Goal: Task Accomplishment & Management: Use online tool/utility

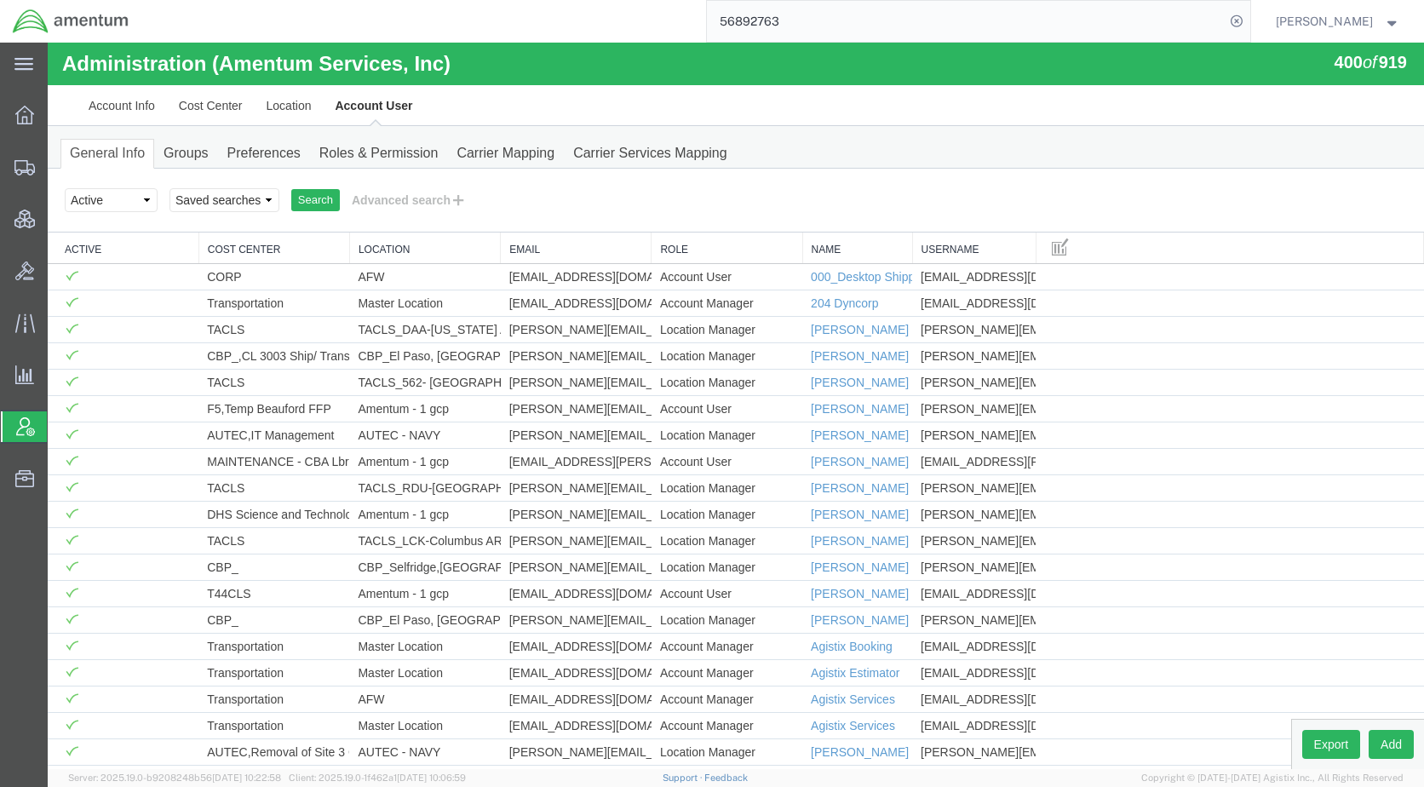
scroll to position [2790, 0]
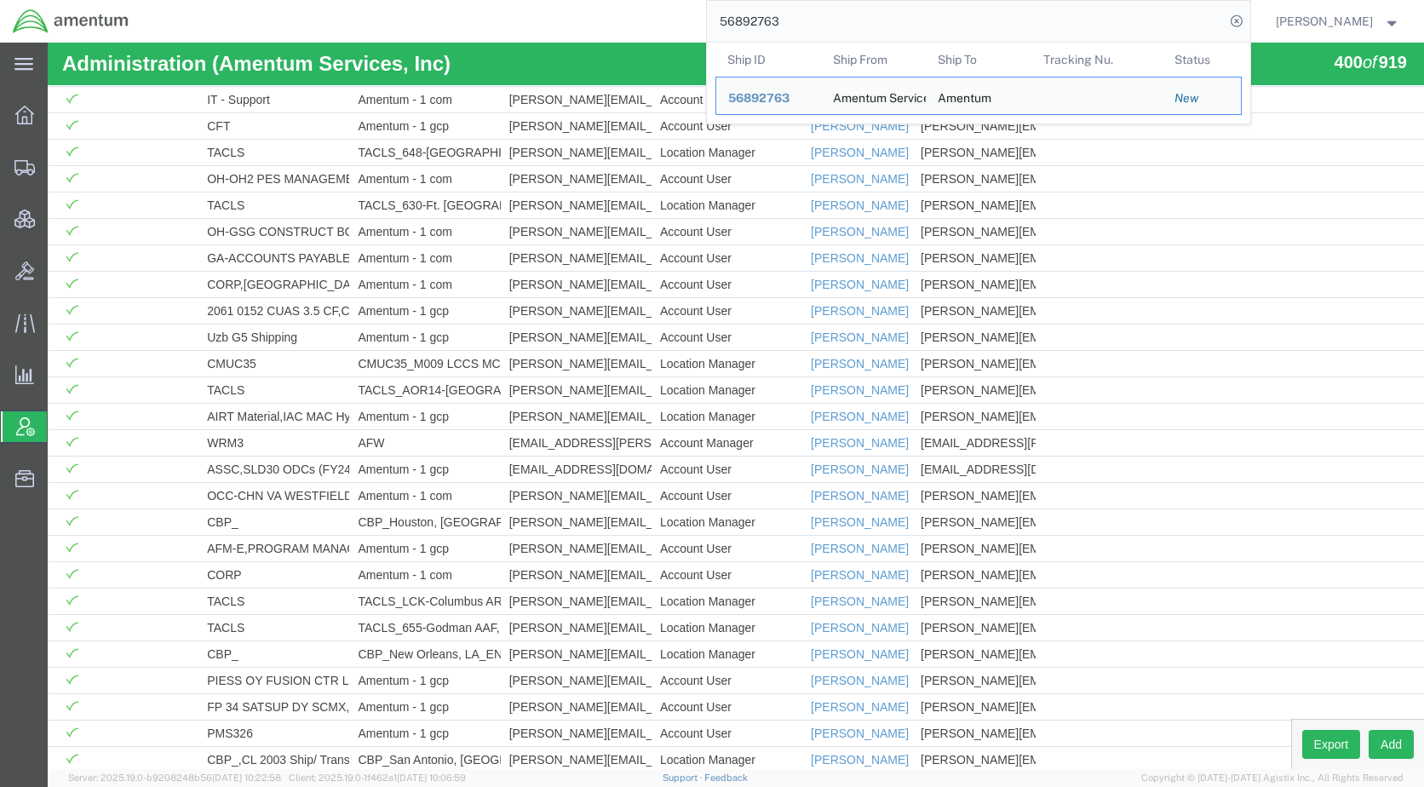
drag, startPoint x: 866, startPoint y: 19, endPoint x: 641, endPoint y: 36, distance: 225.4
click at [641, 36] on div "56892763 Ship ID Ship From Ship To Tracking Nu. Status Ship ID 56892763 Ship Fr…" at bounding box center [695, 21] width 1109 height 43
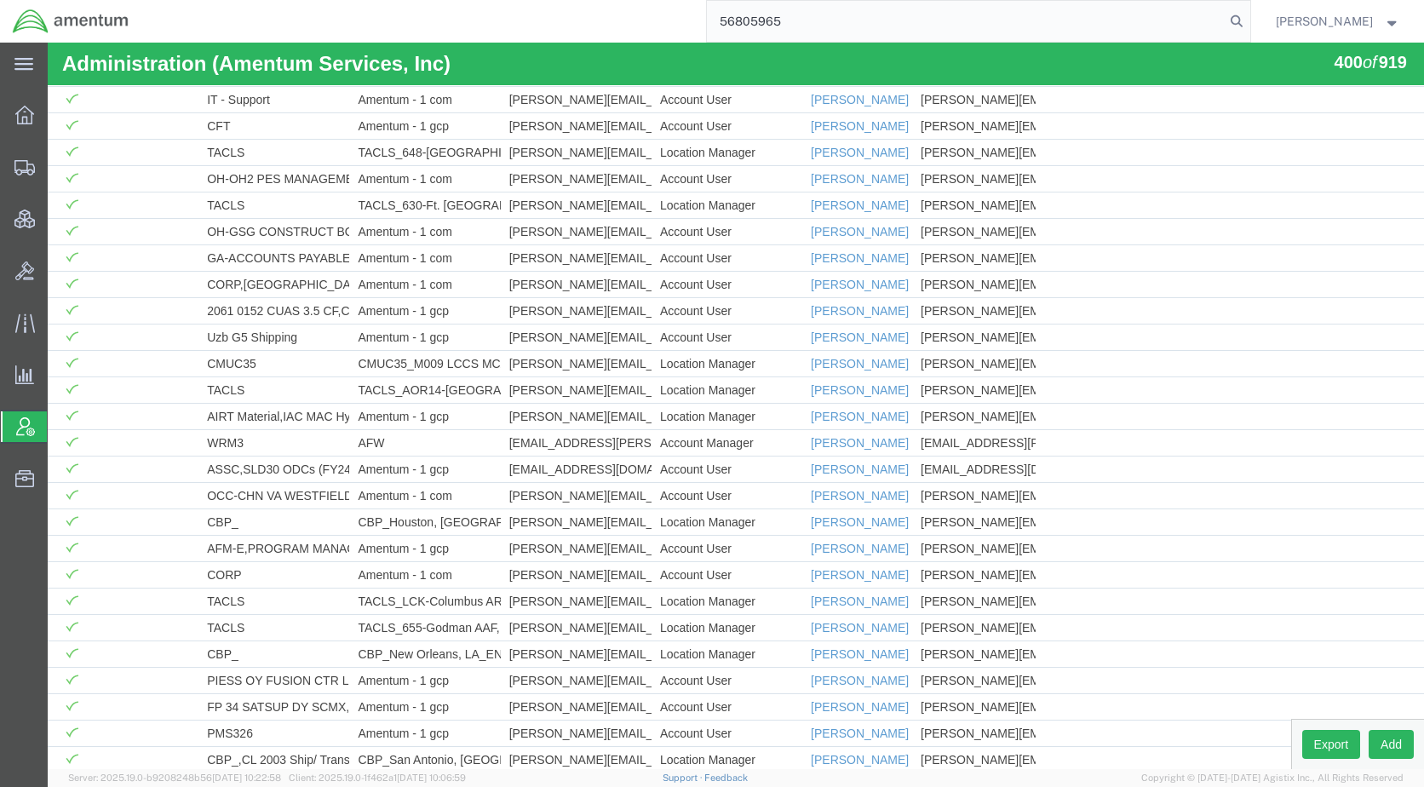
type input "56805965"
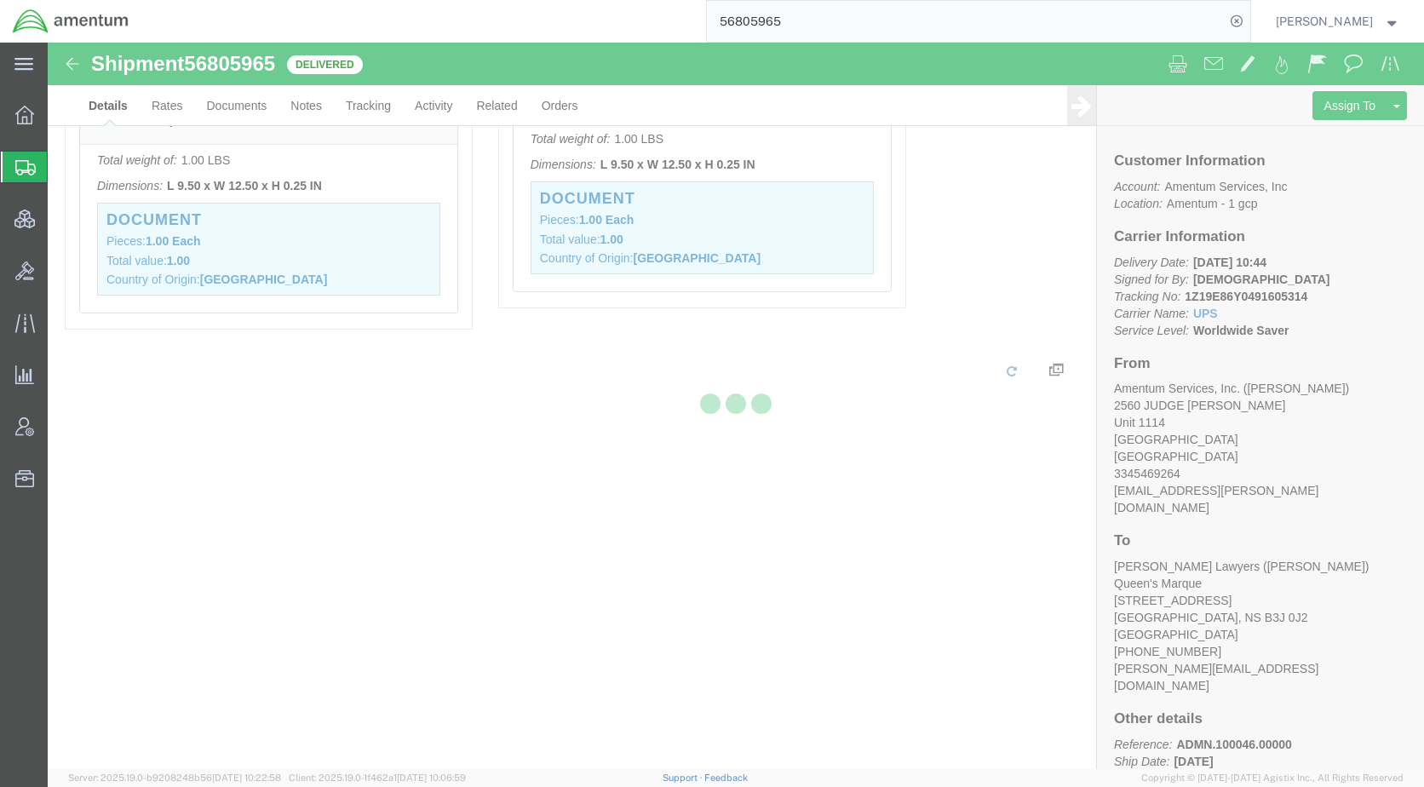
scroll to position [832, 0]
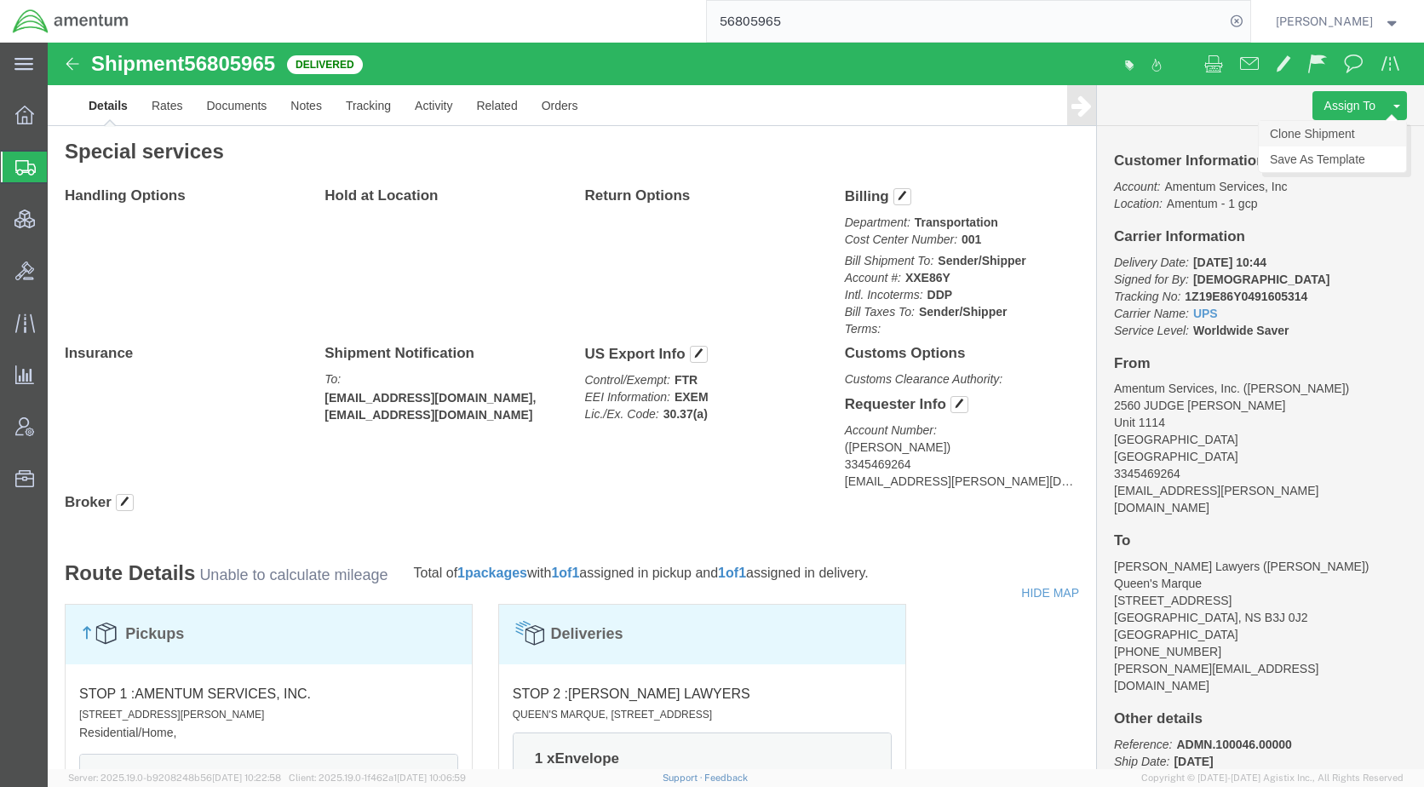
click link "Clone Shipment"
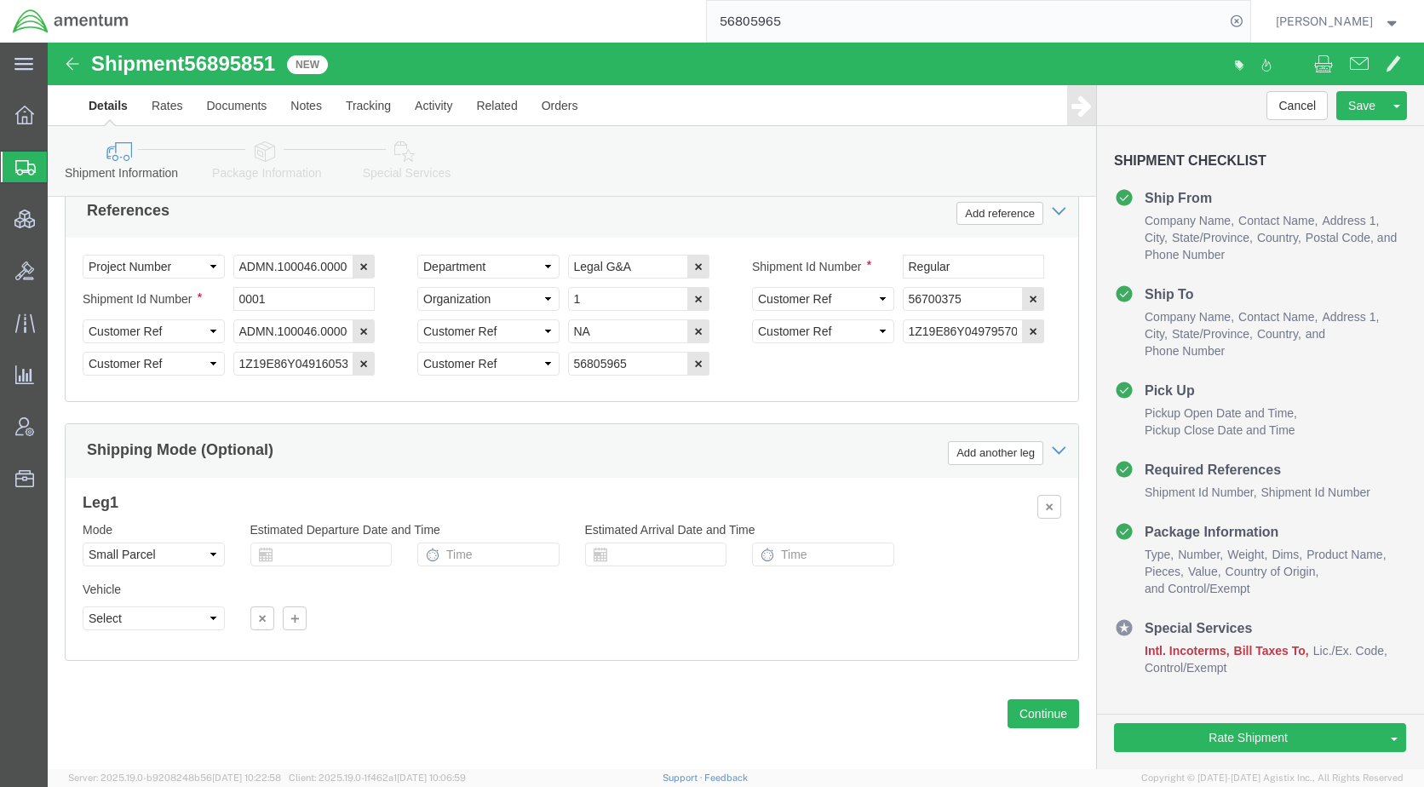
scroll to position [1138, 0]
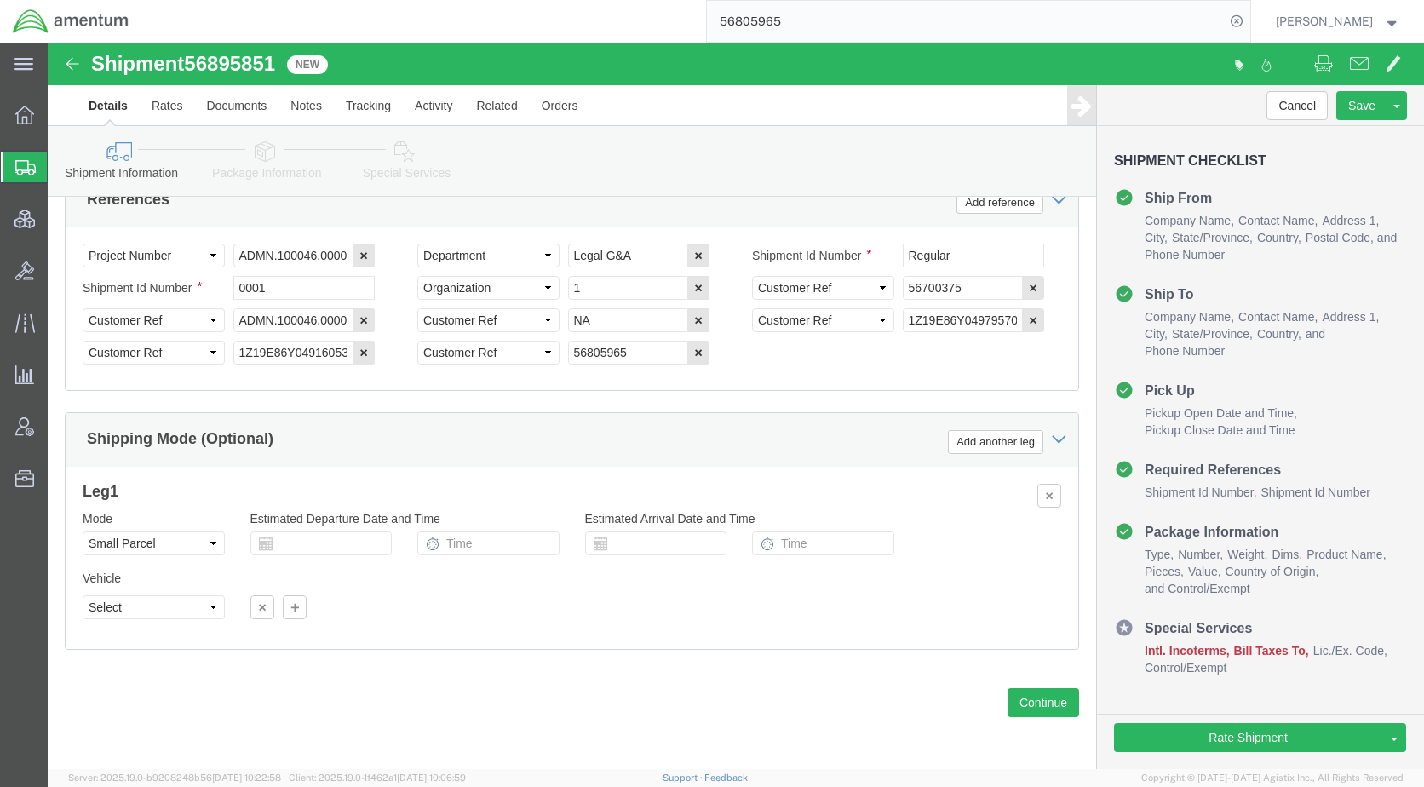
drag, startPoint x: 212, startPoint y: 108, endPoint x: 221, endPoint y: 118, distance: 12.7
click icon
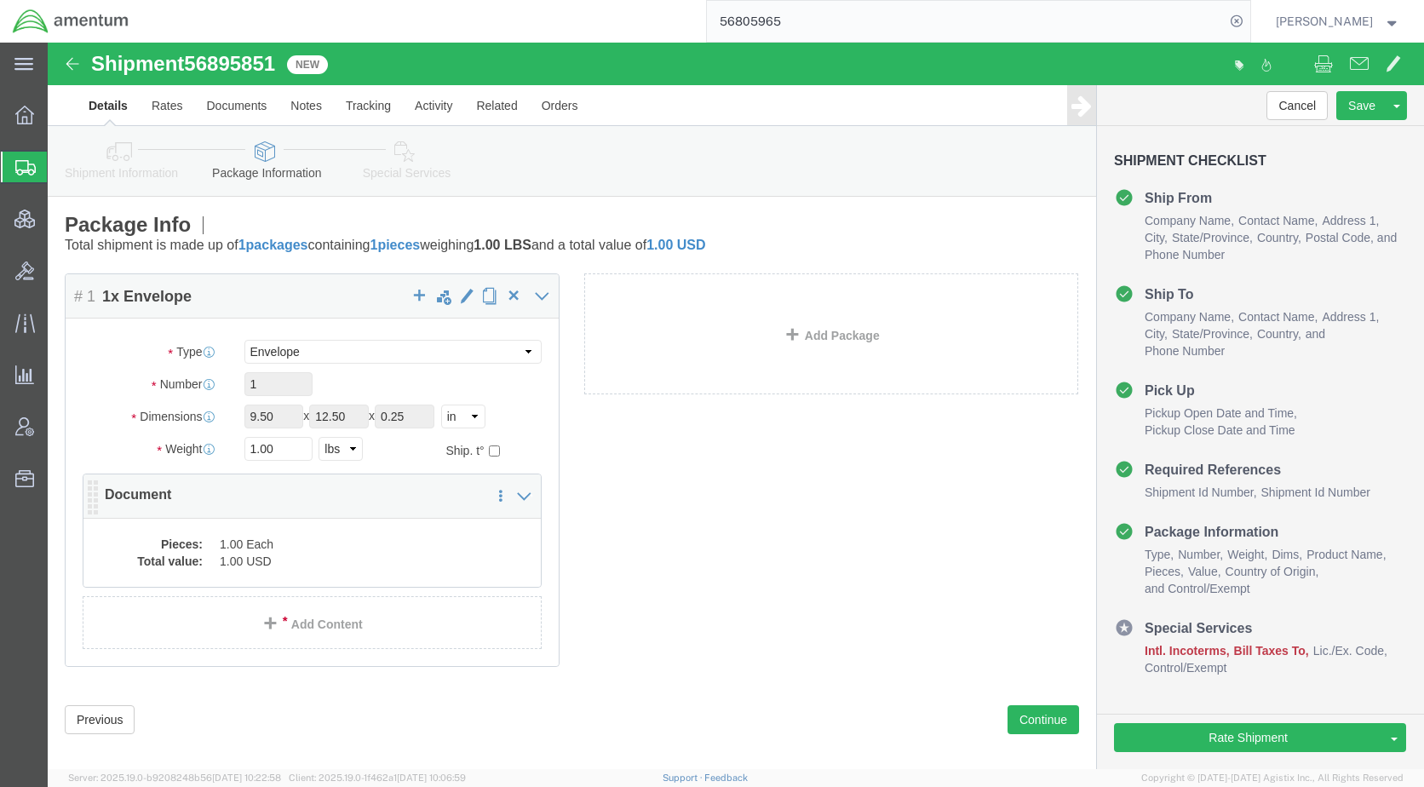
click dd "1.00 Each"
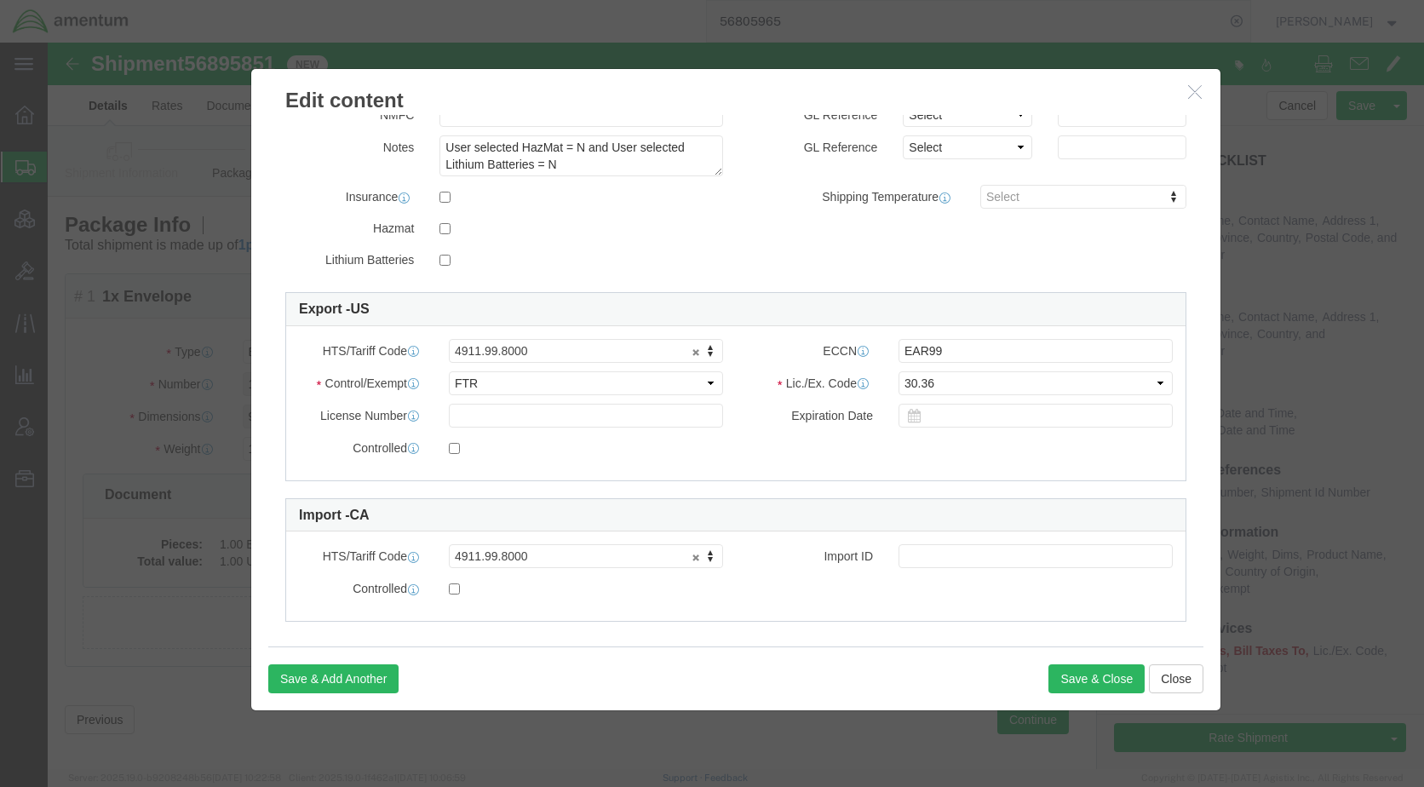
scroll to position [315, 0]
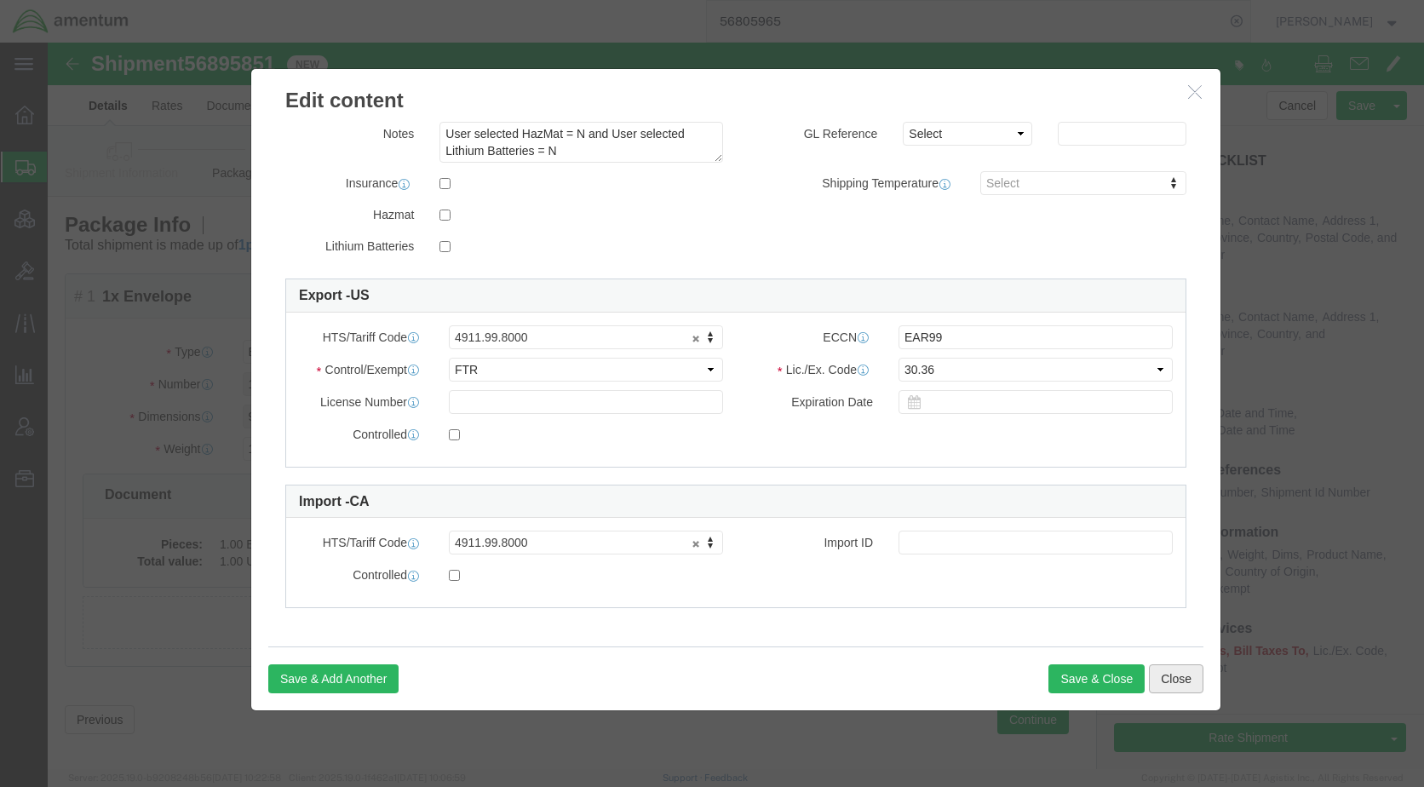
click button "Close"
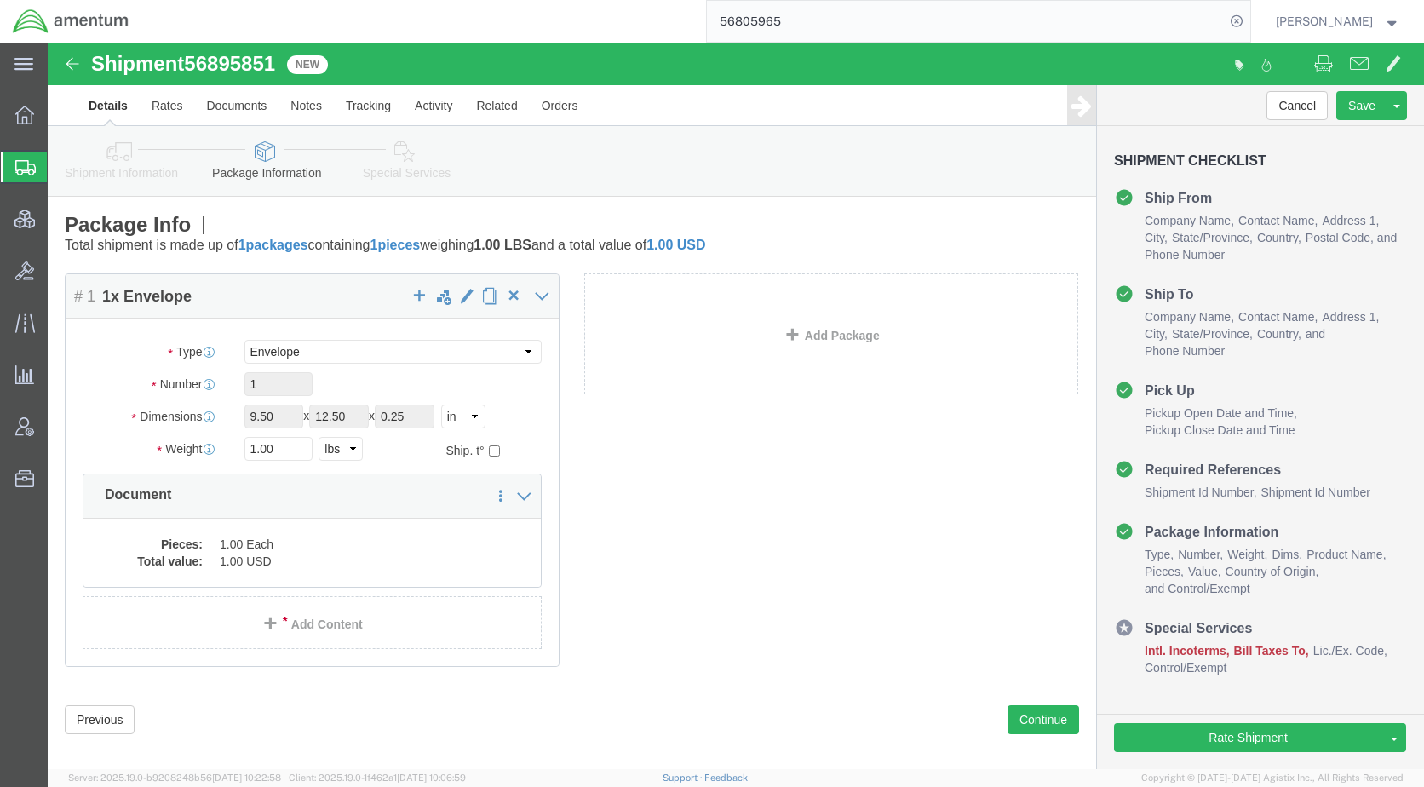
click link "Special Services"
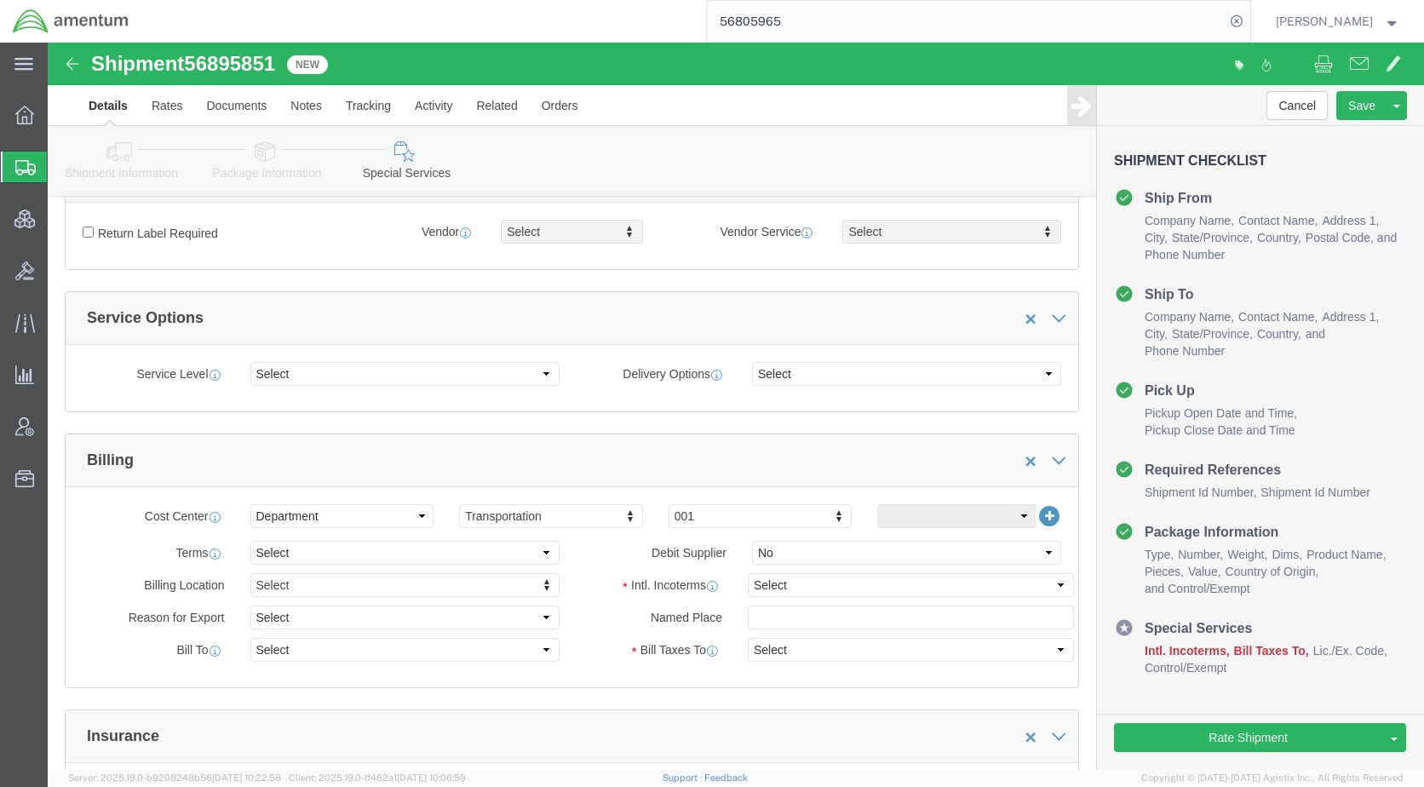
scroll to position [766, 0]
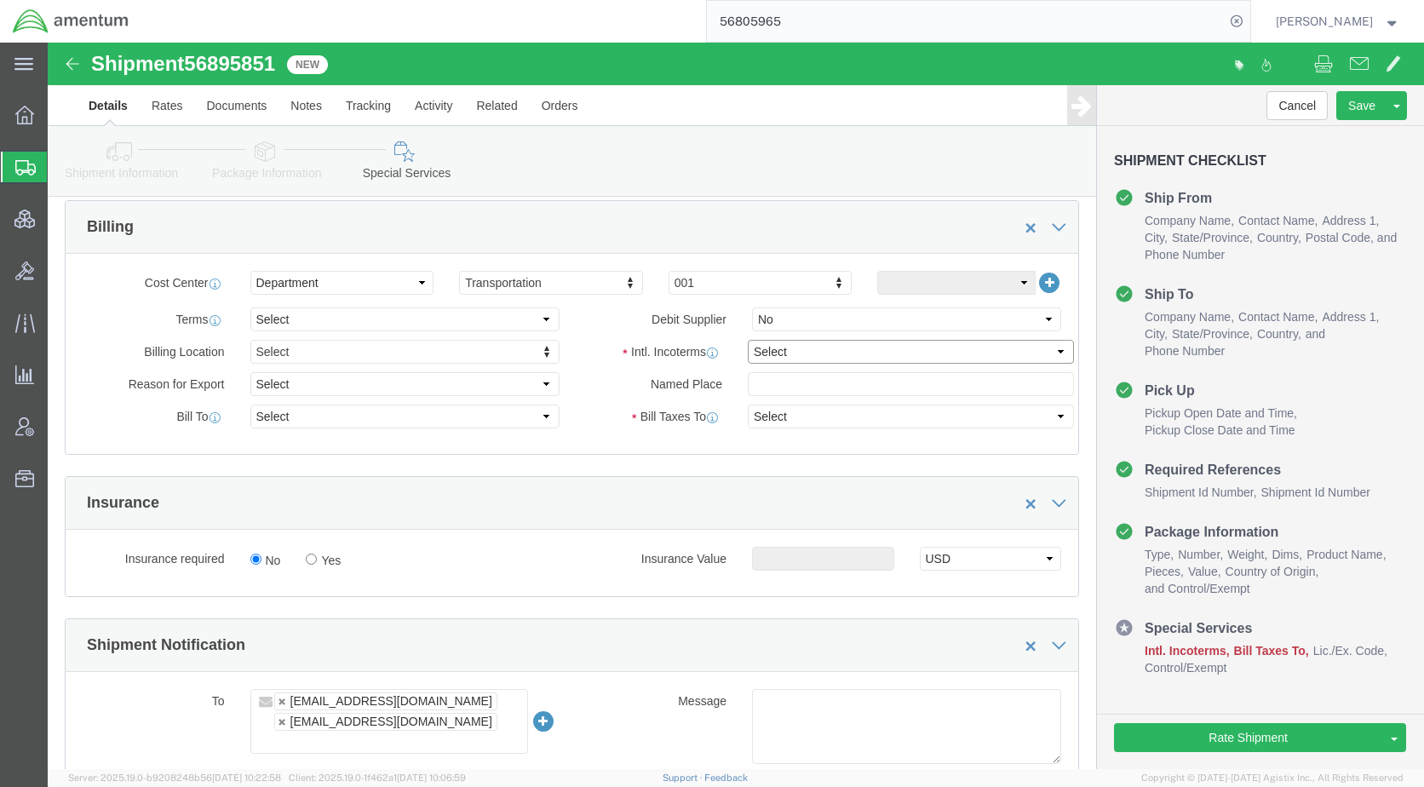
click select "Select Carriage Insurance Paid Carriage Paid To Cost and Freight Cost Insurance…"
select select "DDP"
click select "Select Carriage Insurance Paid Carriage Paid To Cost and Freight Cost Insurance…"
select select "SHIP"
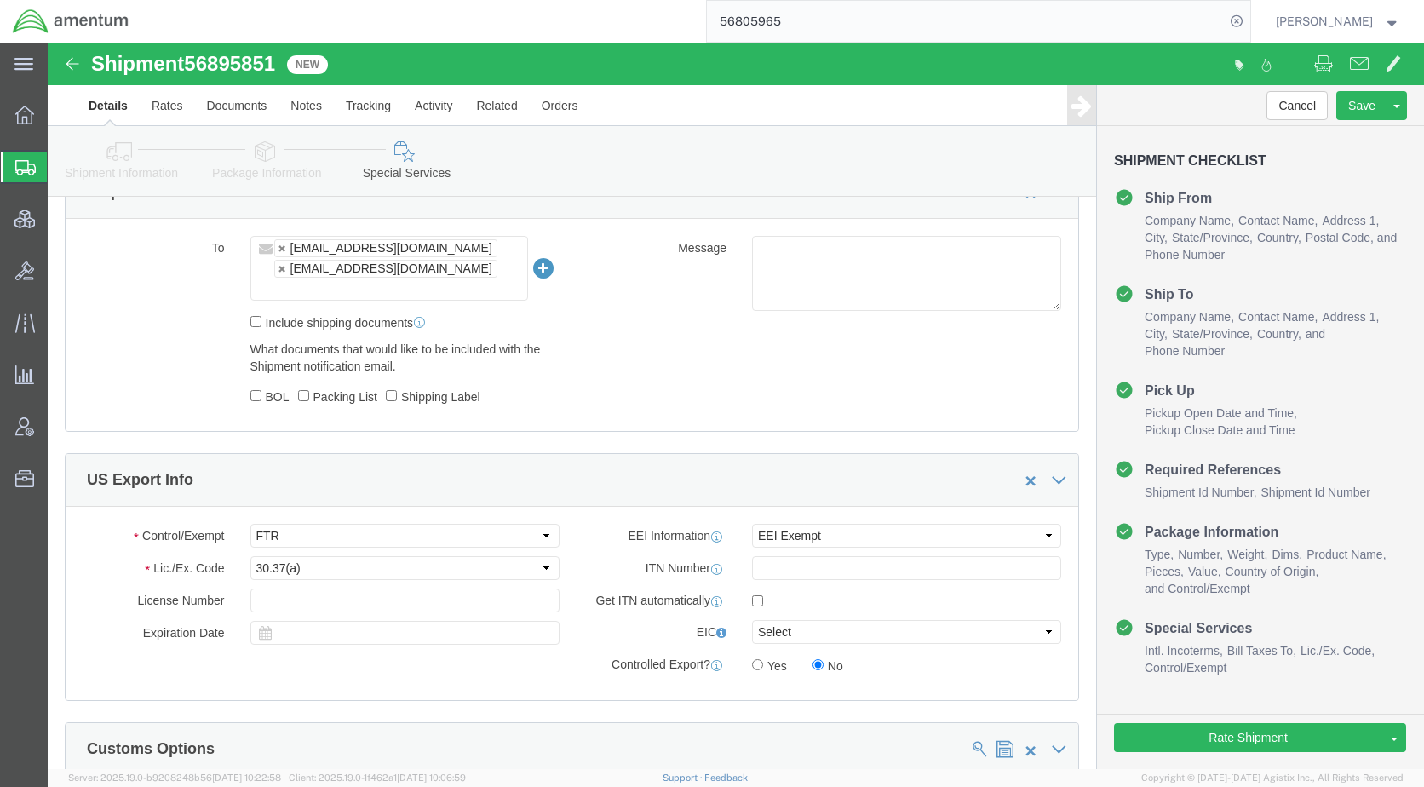
scroll to position [1277, 0]
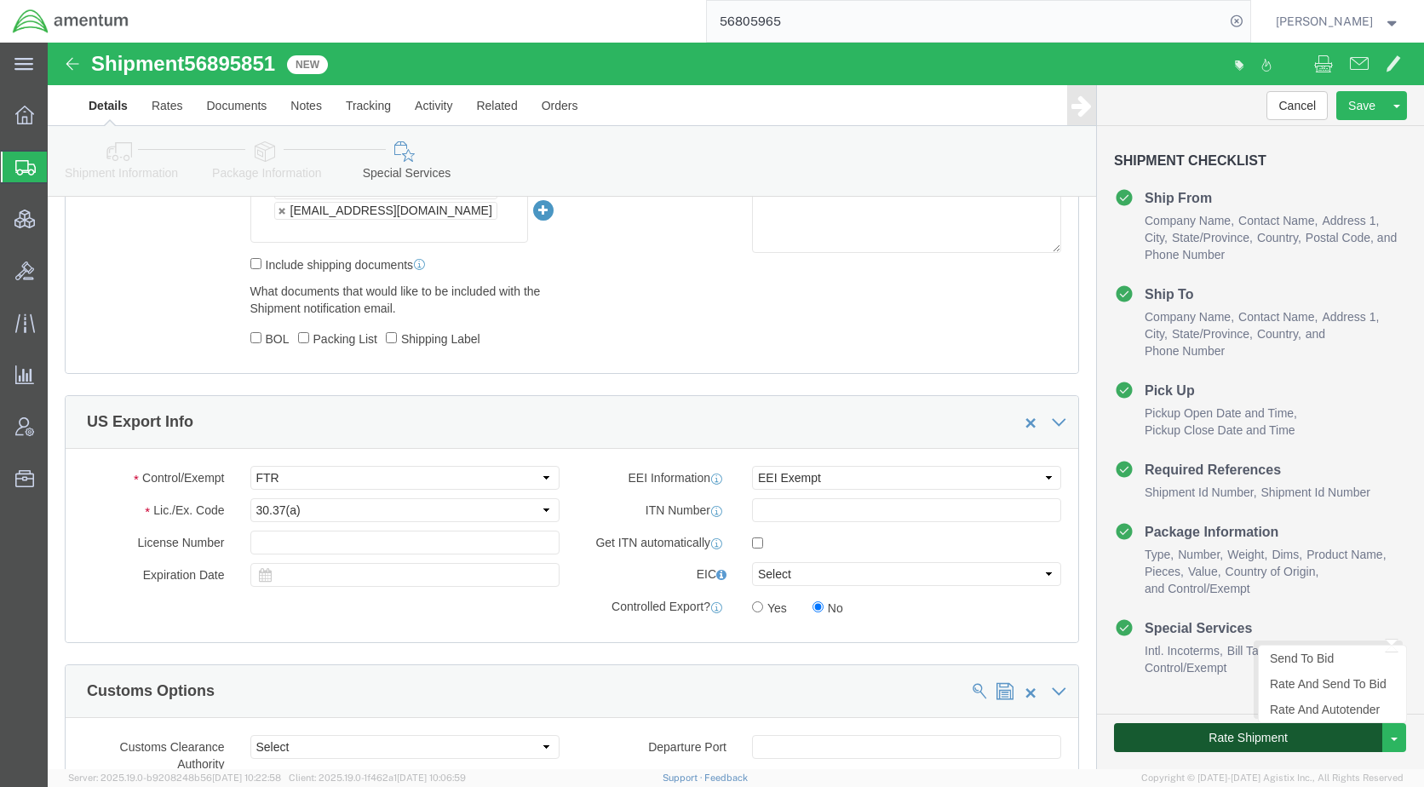
click button "Rate Shipment"
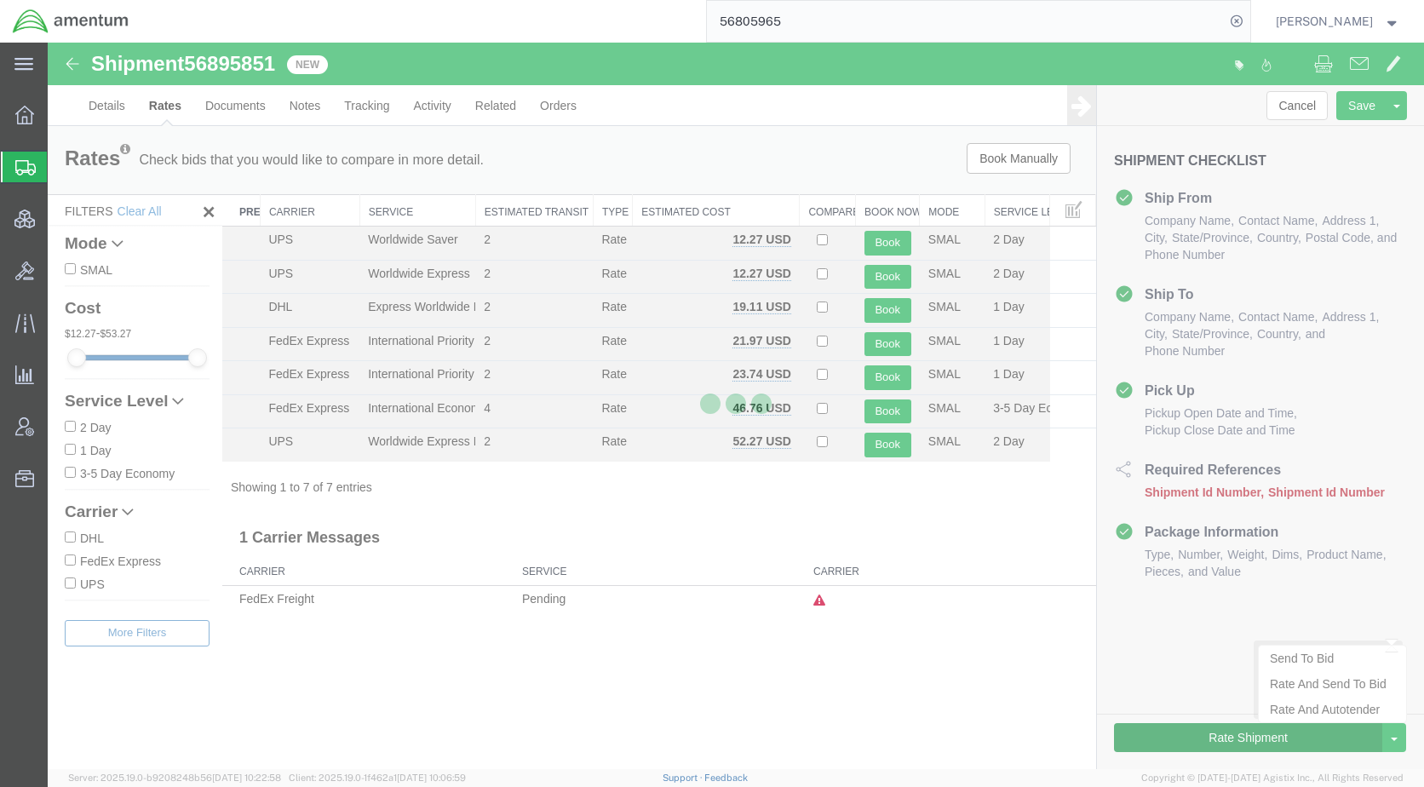
scroll to position [0, 0]
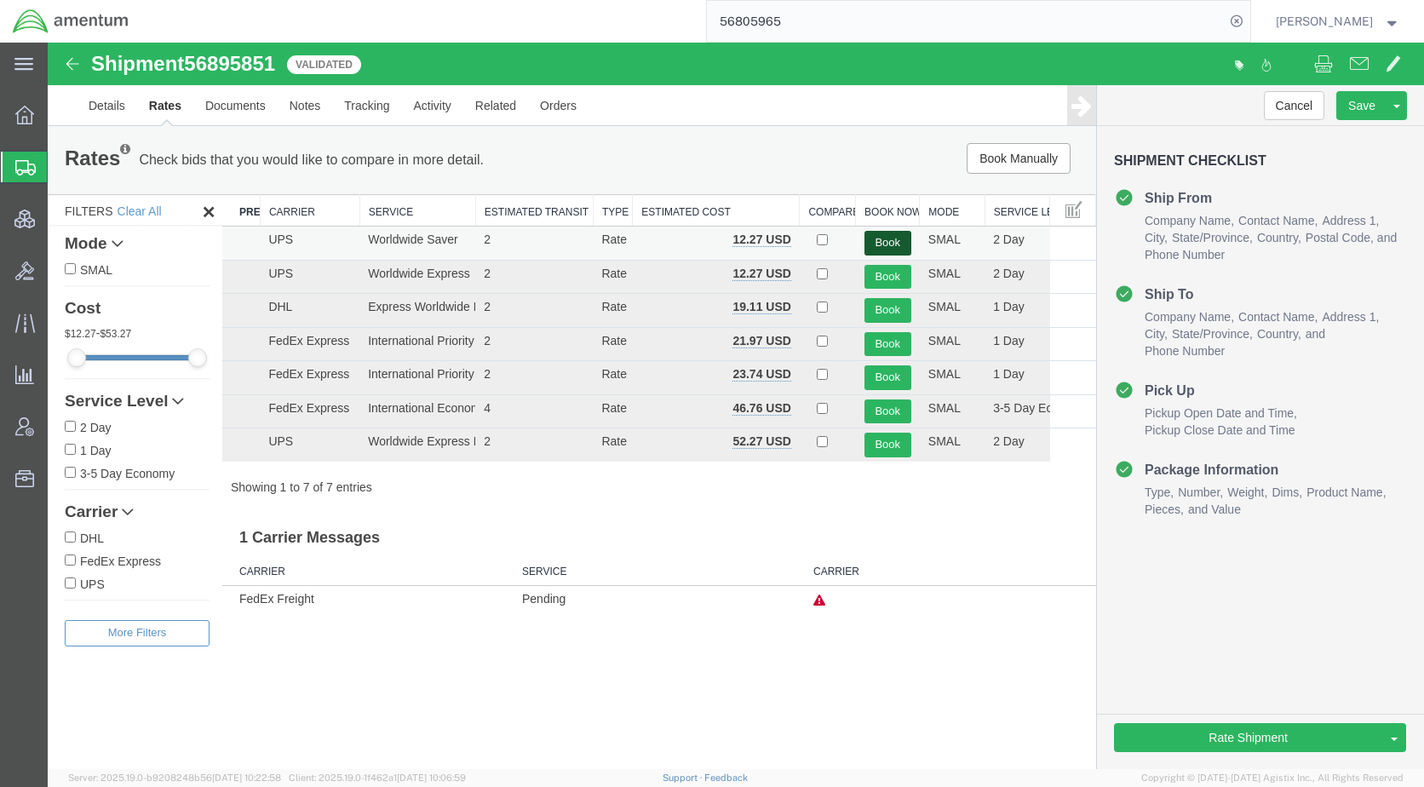
drag, startPoint x: 871, startPoint y: 241, endPoint x: 872, endPoint y: 251, distance: 10.3
click at [871, 241] on button "Book" at bounding box center [887, 243] width 47 height 25
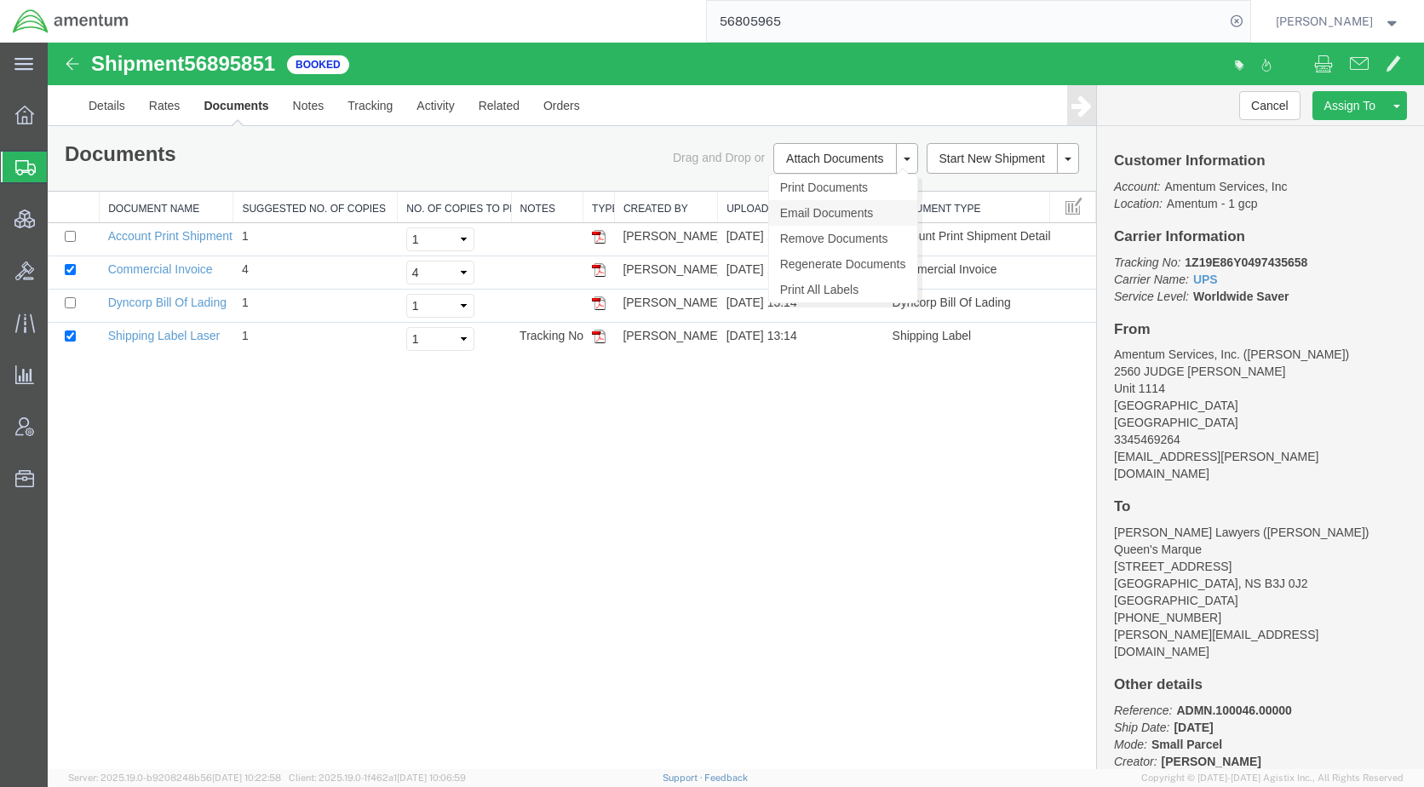
click at [826, 209] on link "Email Documents" at bounding box center [843, 213] width 148 height 26
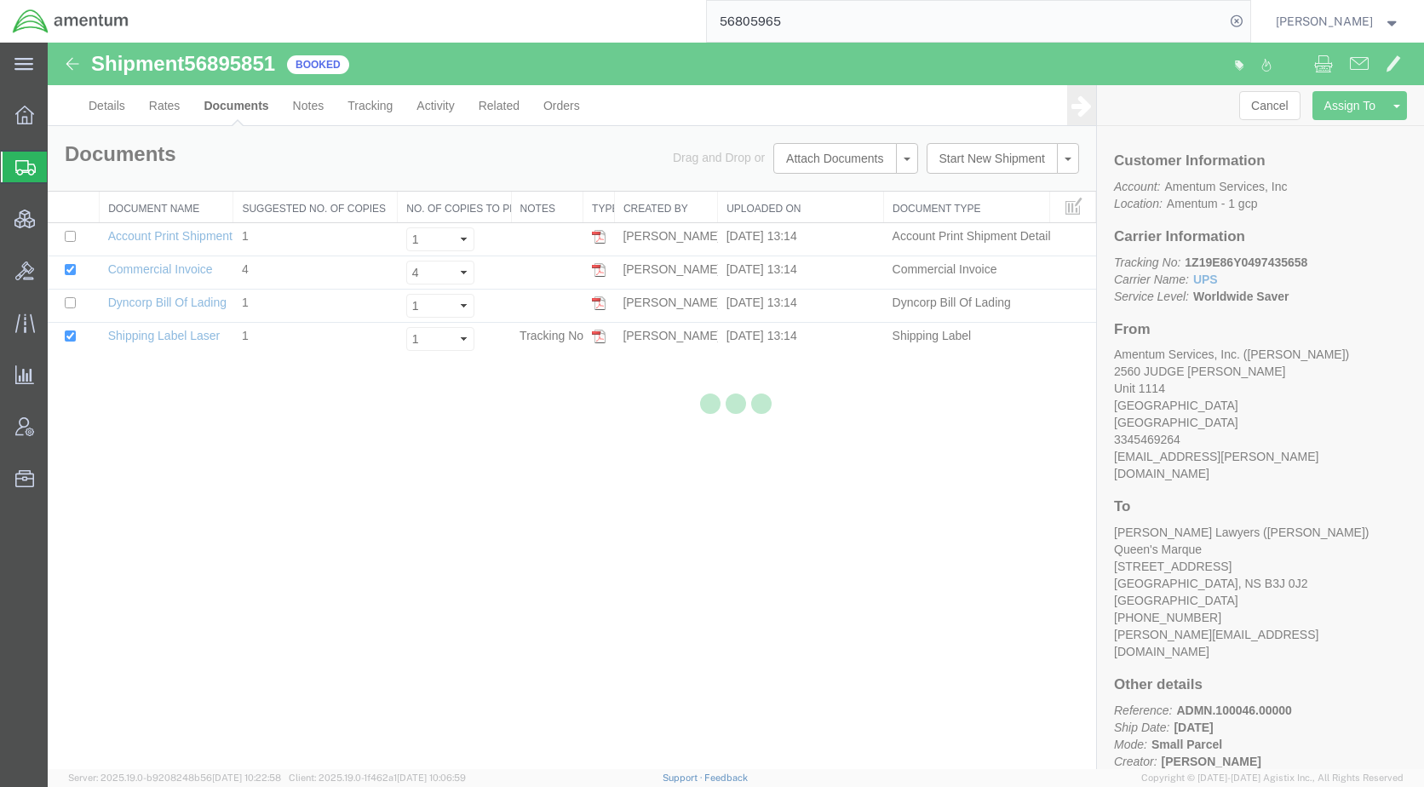
checkbox input "true"
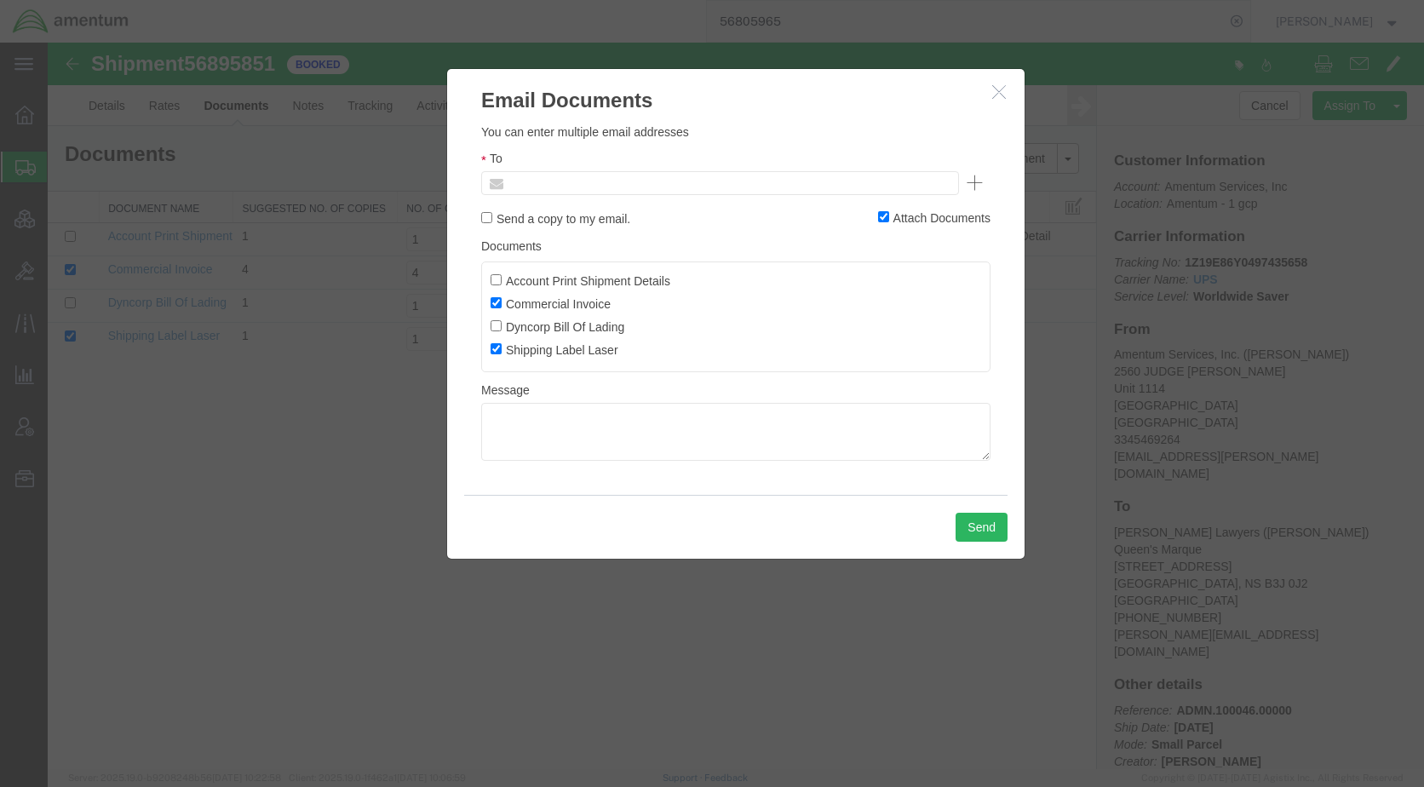
click at [594, 183] on input "text" at bounding box center [604, 183] width 199 height 22
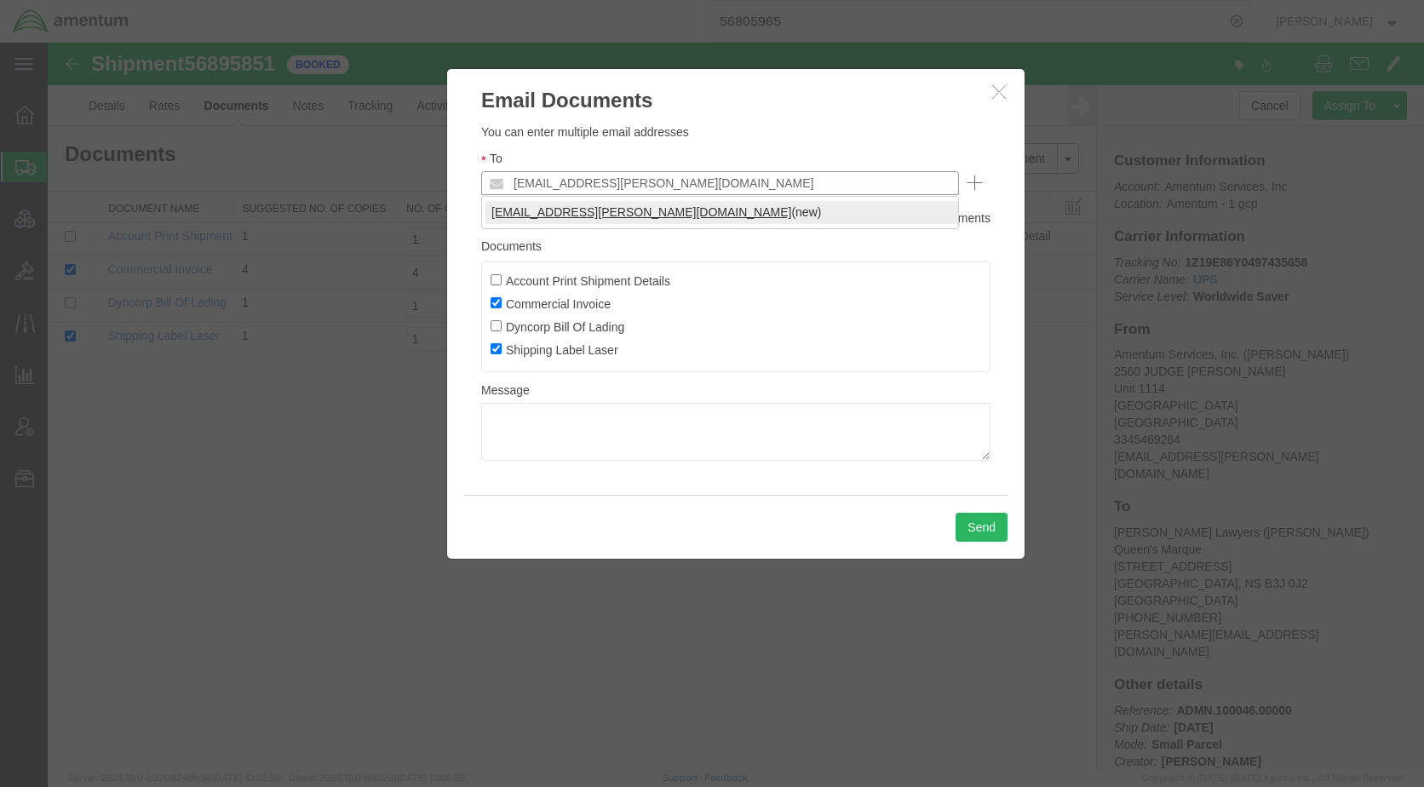
type input "[EMAIL_ADDRESS][PERSON_NAME][DOMAIN_NAME]"
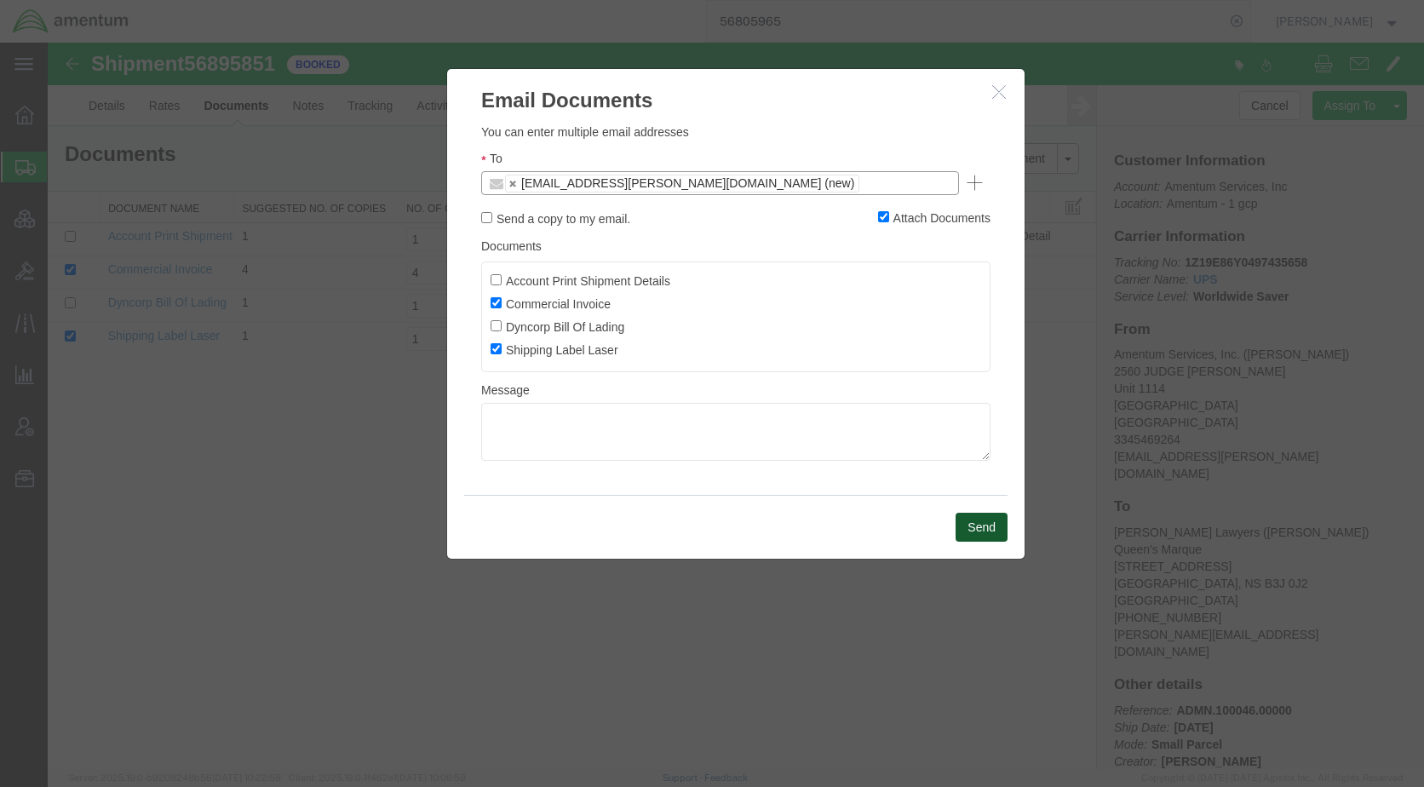
click at [972, 524] on button "Send" at bounding box center [981, 527] width 52 height 29
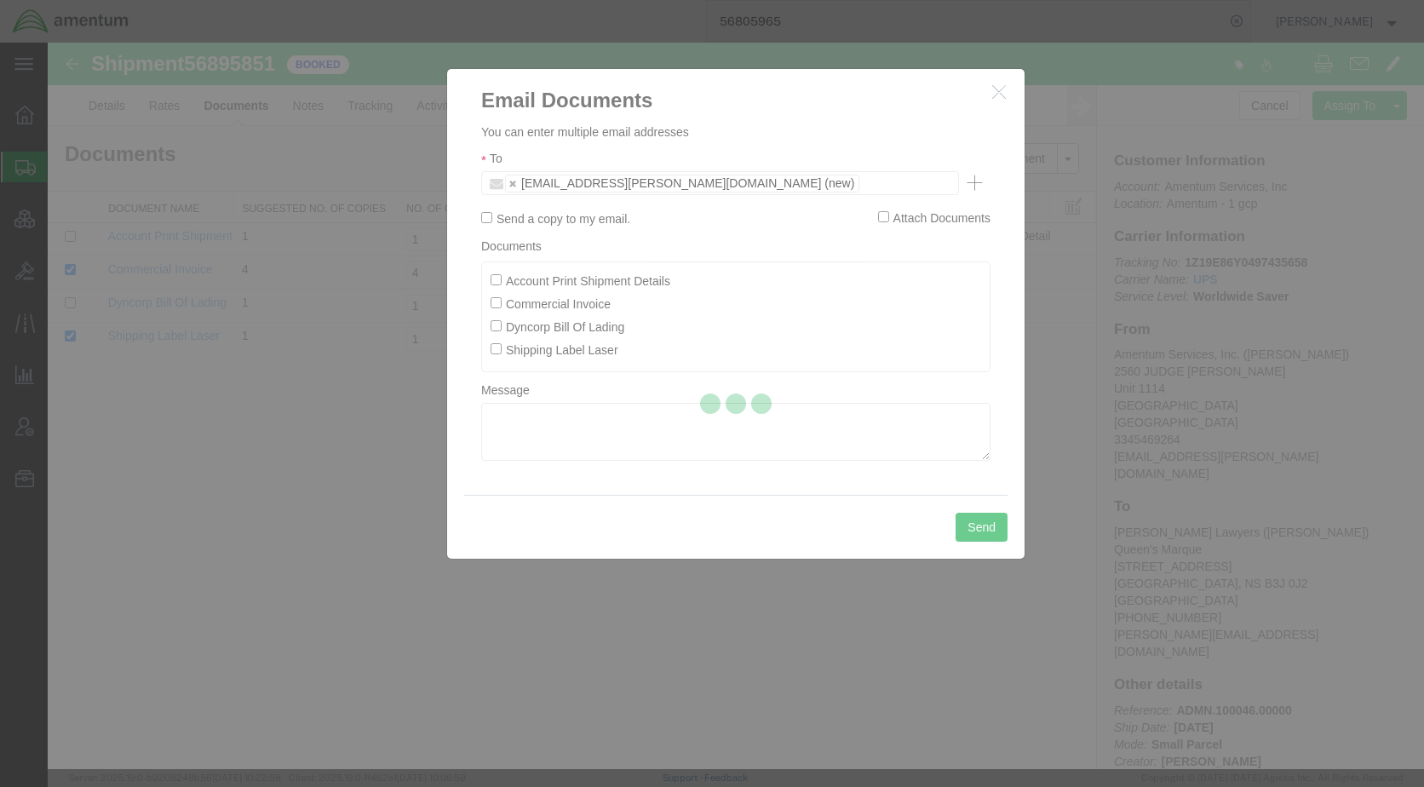
checkbox input "false"
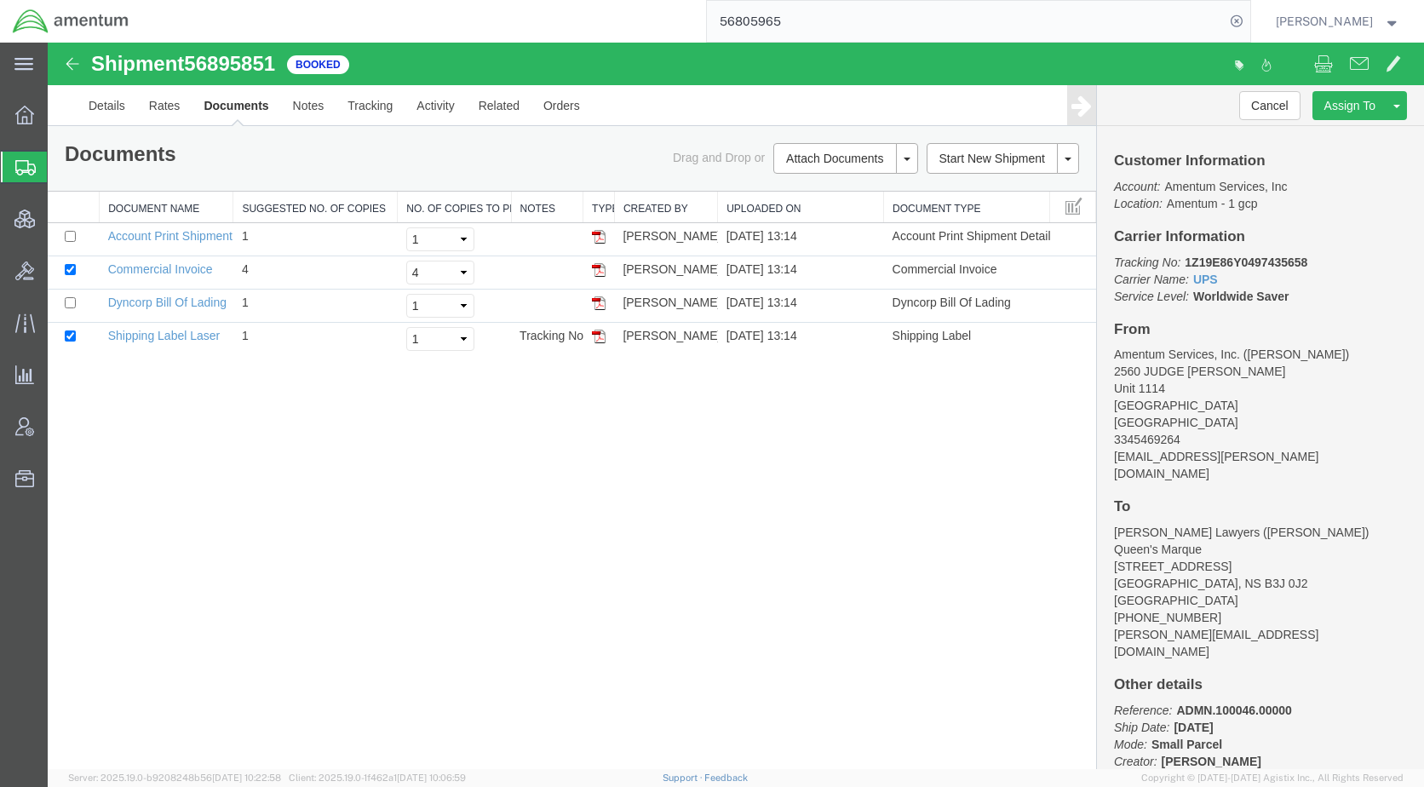
click at [60, 165] on span "Shipments" at bounding box center [54, 167] width 14 height 34
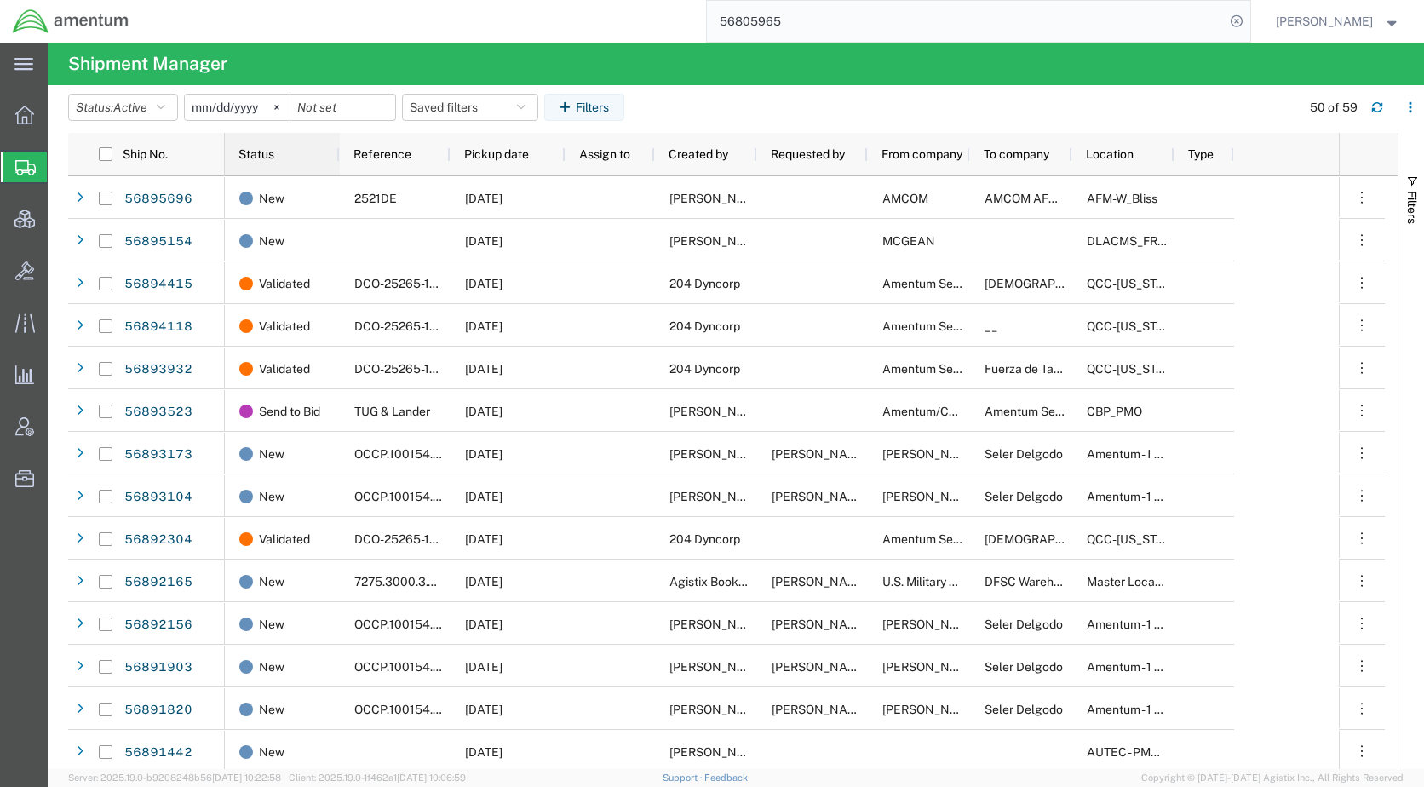
click at [255, 156] on span "Status" at bounding box center [256, 154] width 36 height 14
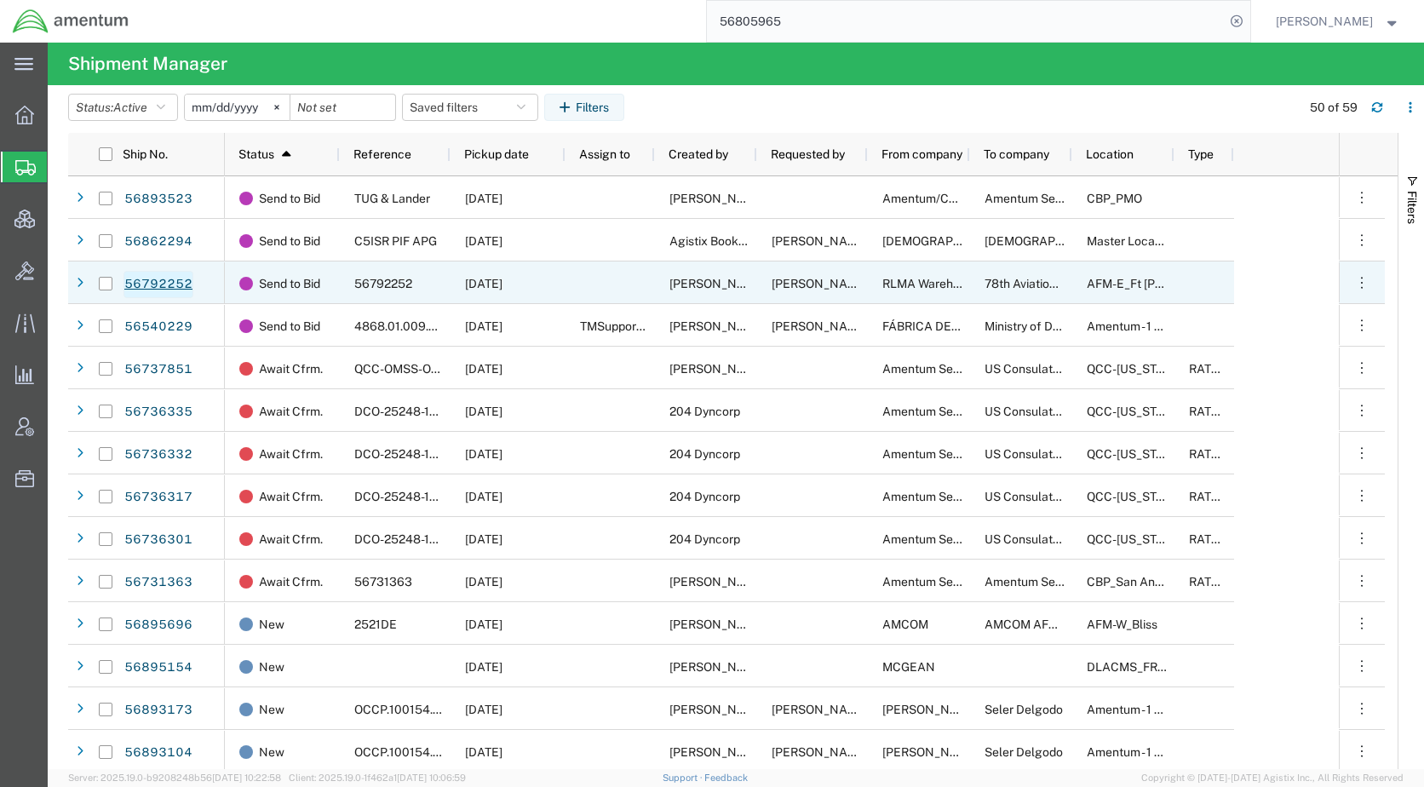
click at [160, 279] on link "56792252" at bounding box center [158, 284] width 70 height 27
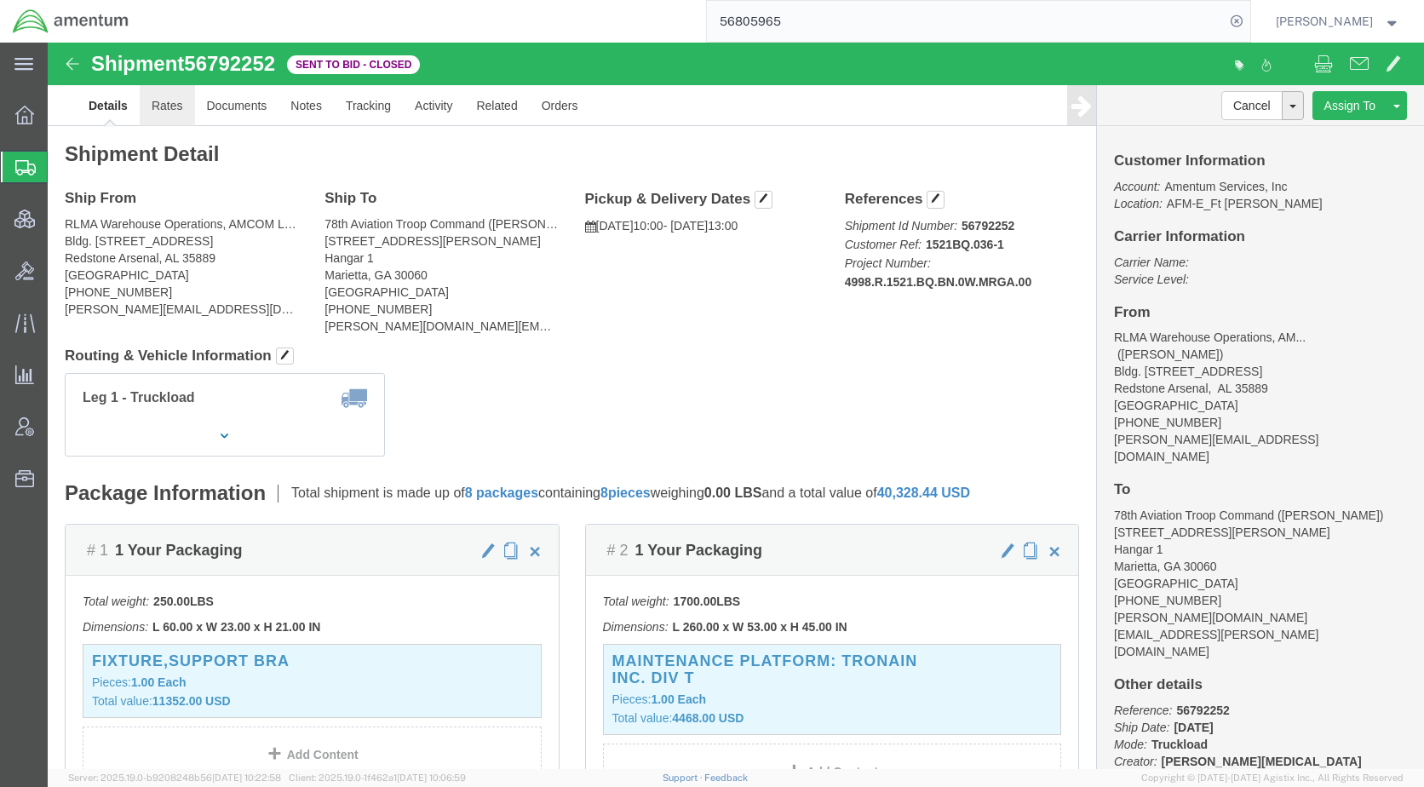
click link "Rates"
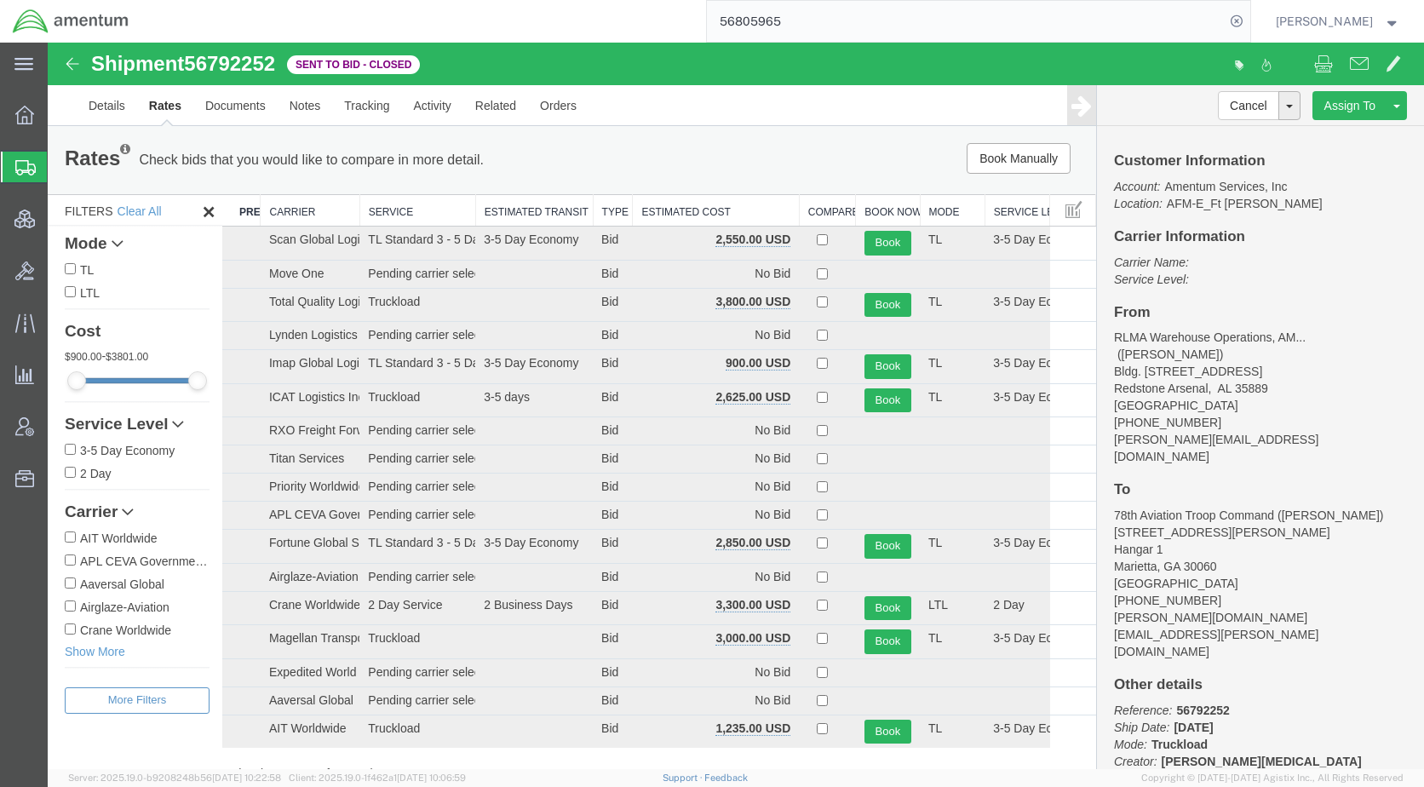
click at [677, 213] on th "Estimated Cost" at bounding box center [716, 211] width 166 height 32
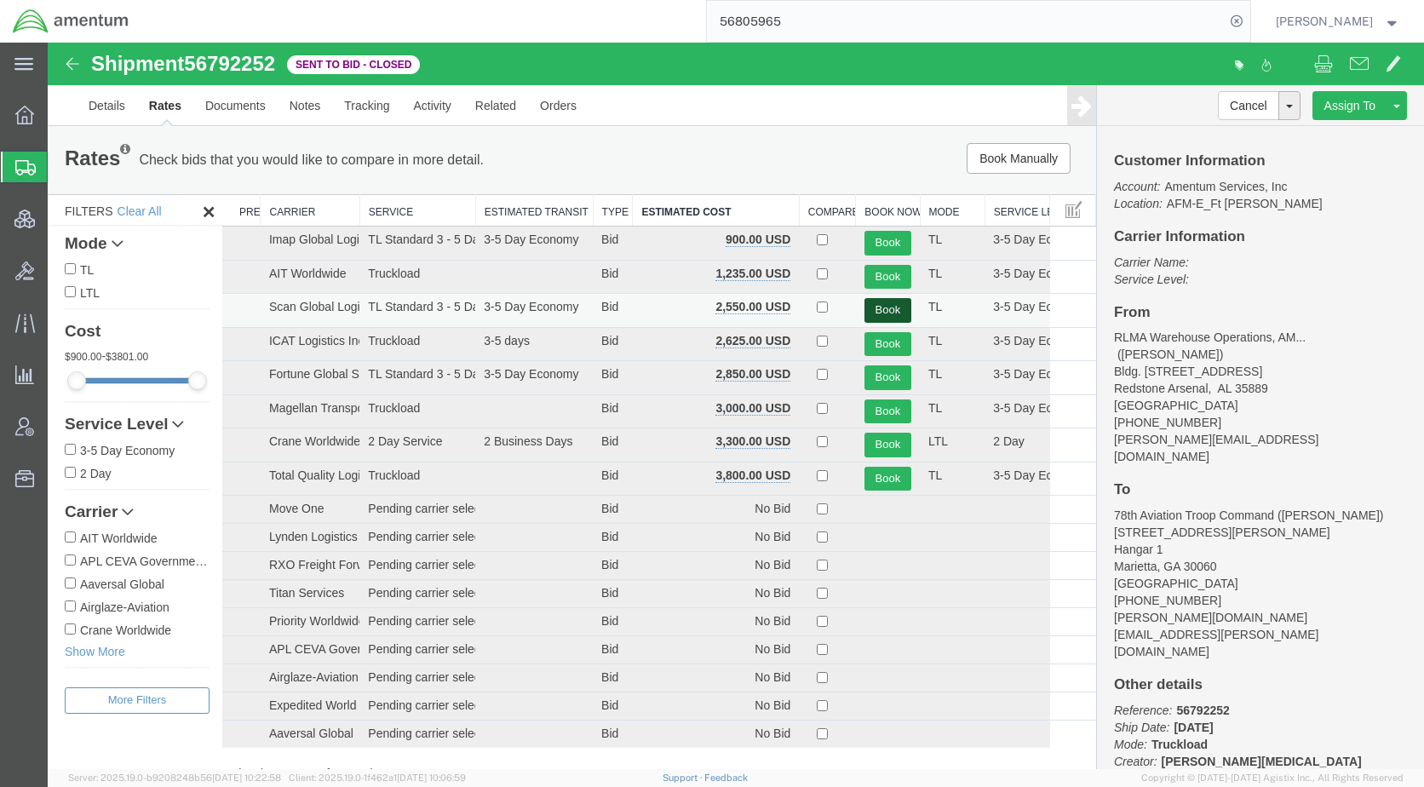
click at [868, 310] on button "Book" at bounding box center [887, 310] width 47 height 25
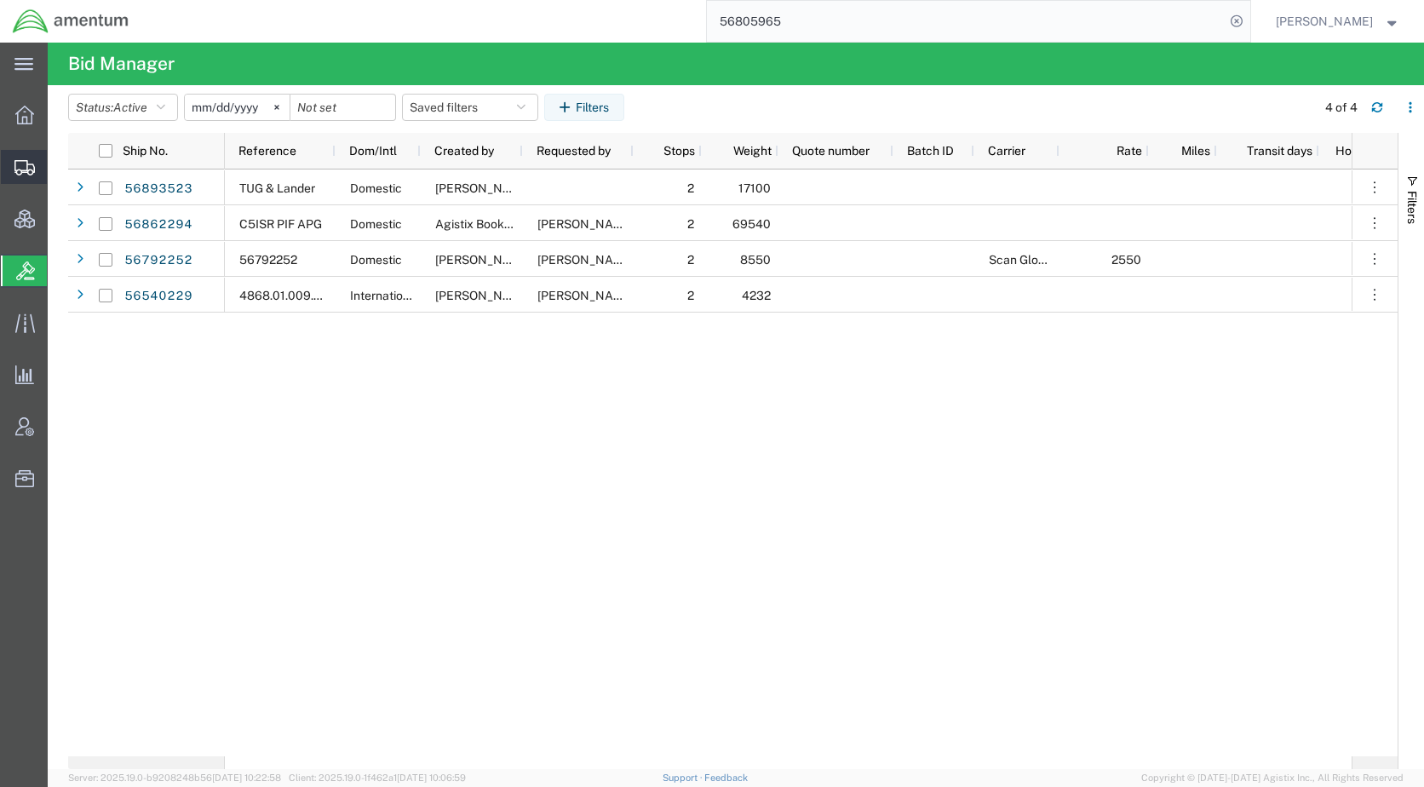
click at [59, 169] on span "Shipments" at bounding box center [53, 167] width 12 height 34
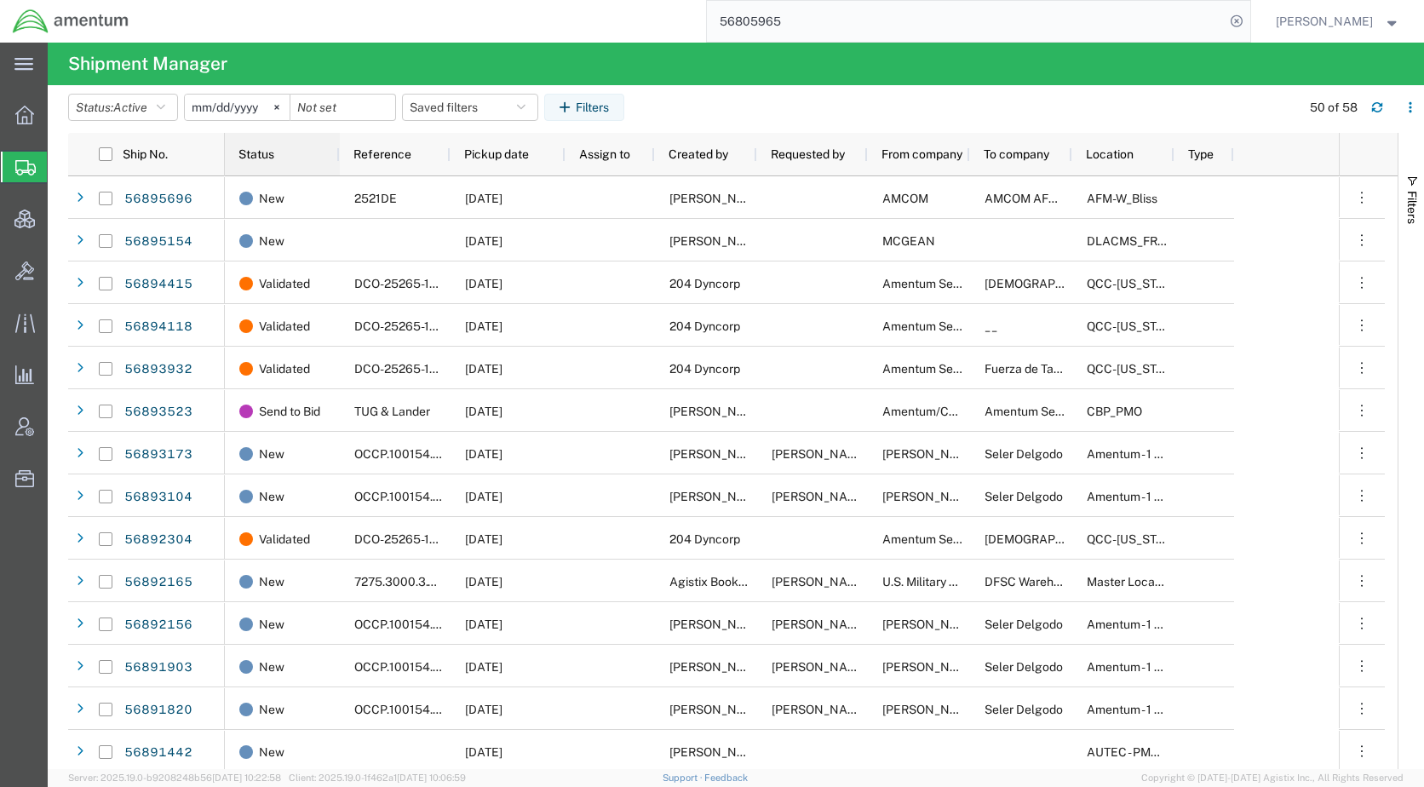
click at [253, 159] on span "Status" at bounding box center [256, 154] width 36 height 14
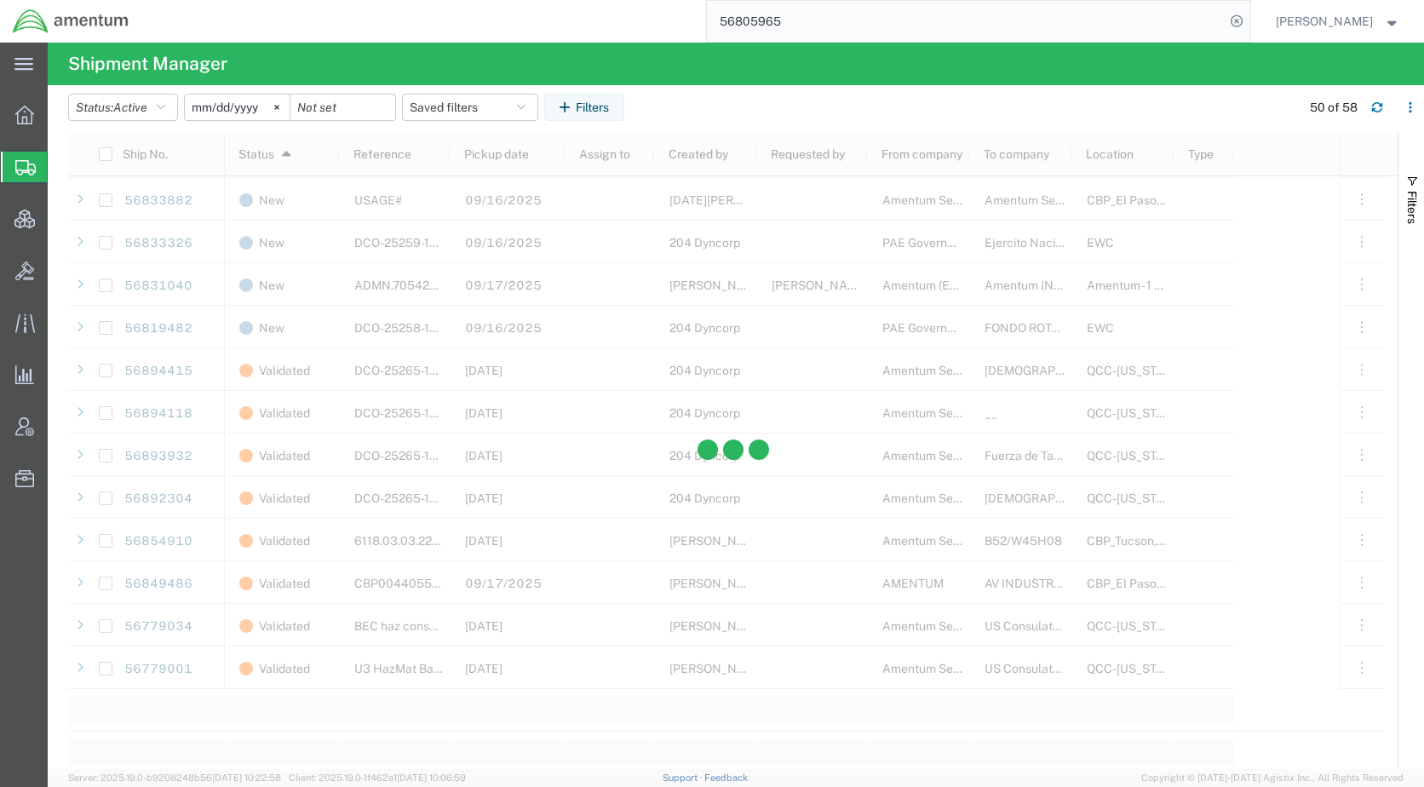
scroll to position [1618, 0]
